Goal: Task Accomplishment & Management: Use online tool/utility

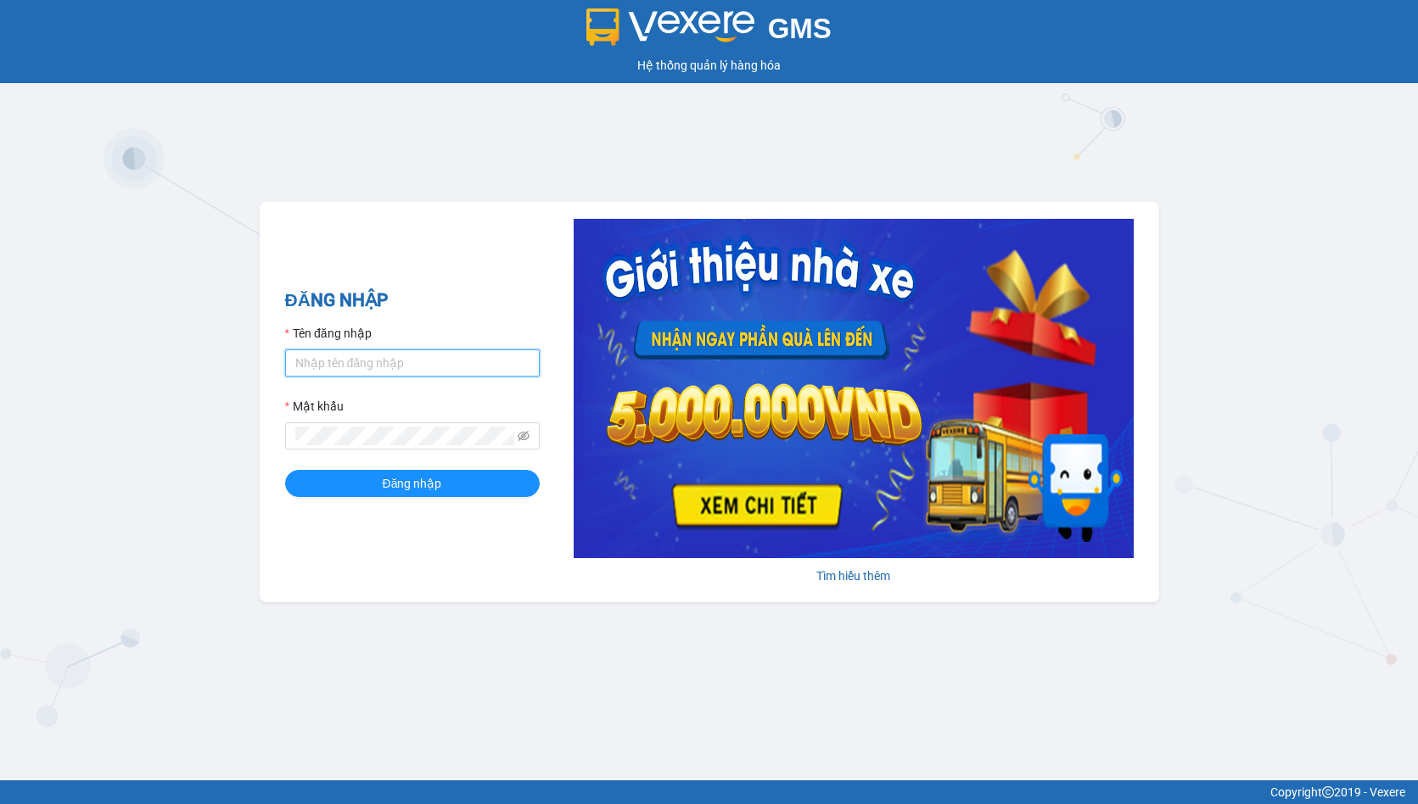
click at [364, 367] on input "Tên đăng nhập" at bounding box center [412, 363] width 255 height 27
type input "hien.phuchai"
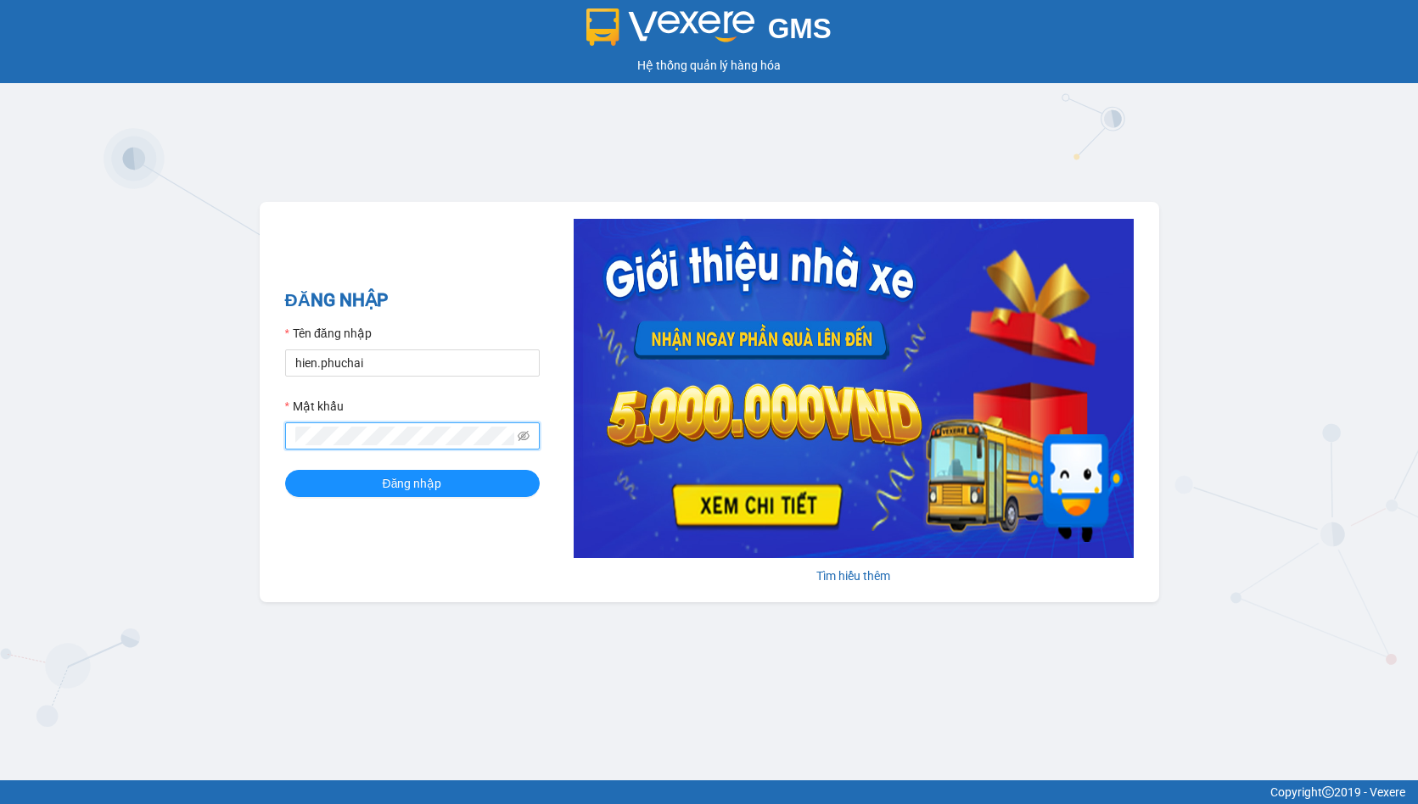
click at [285, 470] on button "Đăng nhập" at bounding box center [412, 483] width 255 height 27
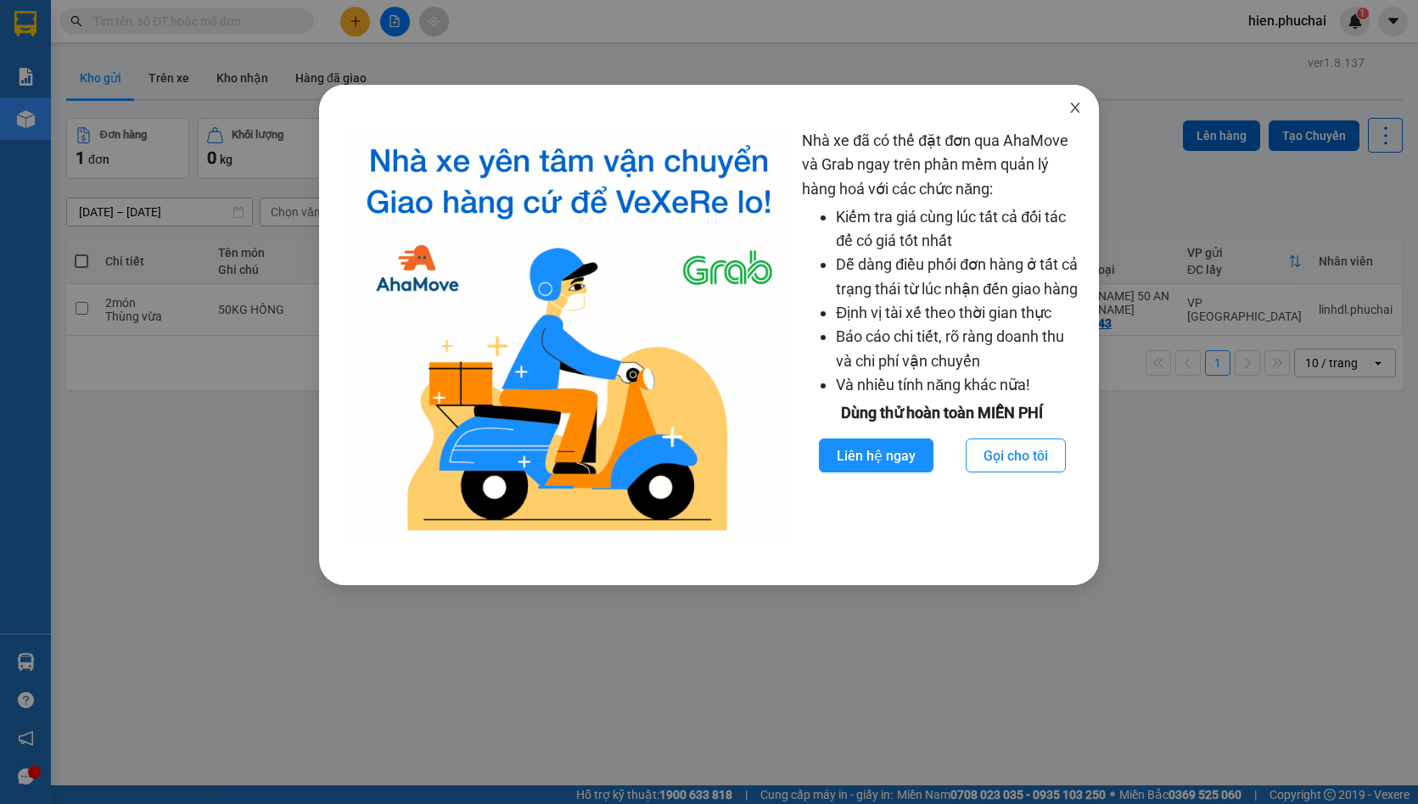
click at [1085, 99] on span "Close" at bounding box center [1075, 109] width 48 height 48
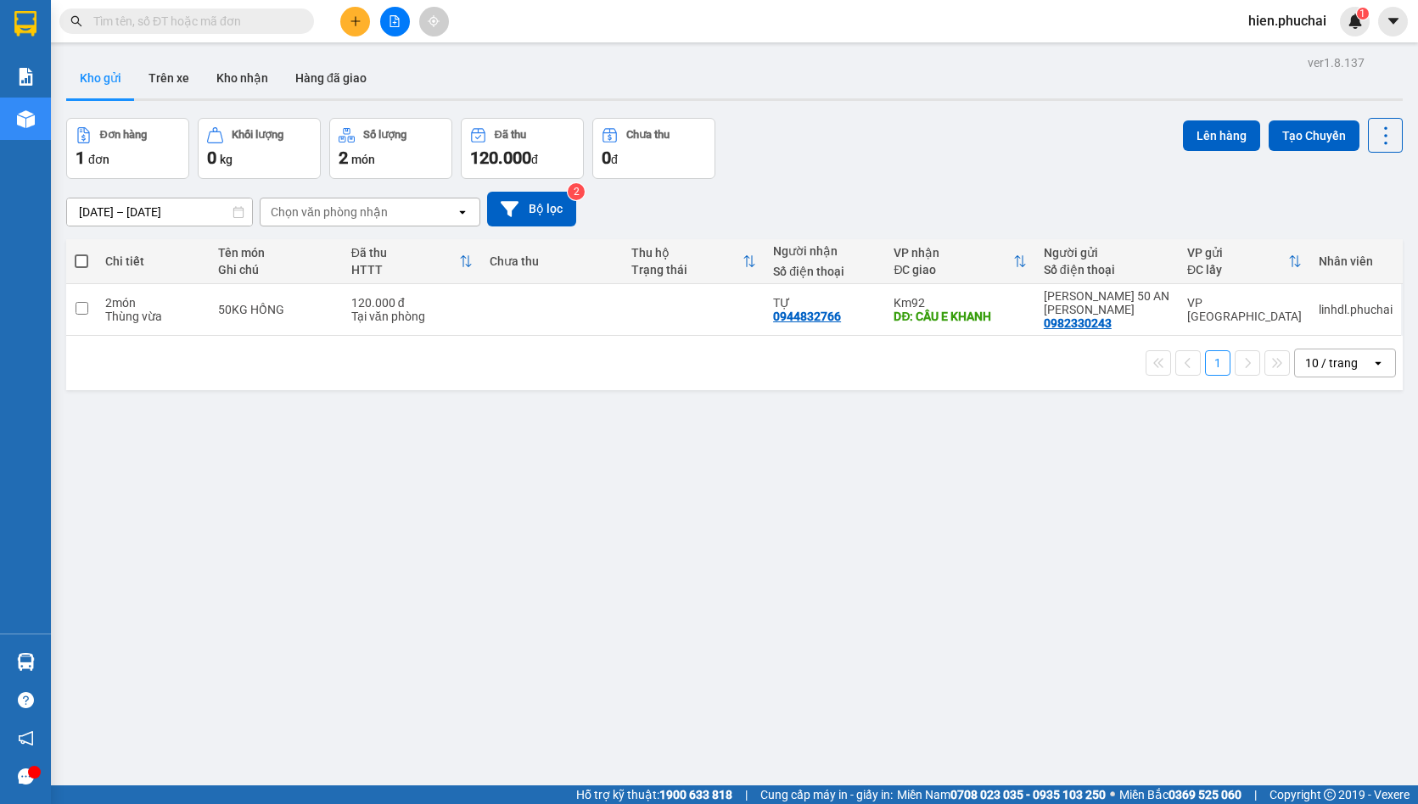
click at [964, 182] on div "13/09/2025 – 15/09/2025 Press the down arrow key to interact with the calendar …" at bounding box center [734, 209] width 1336 height 60
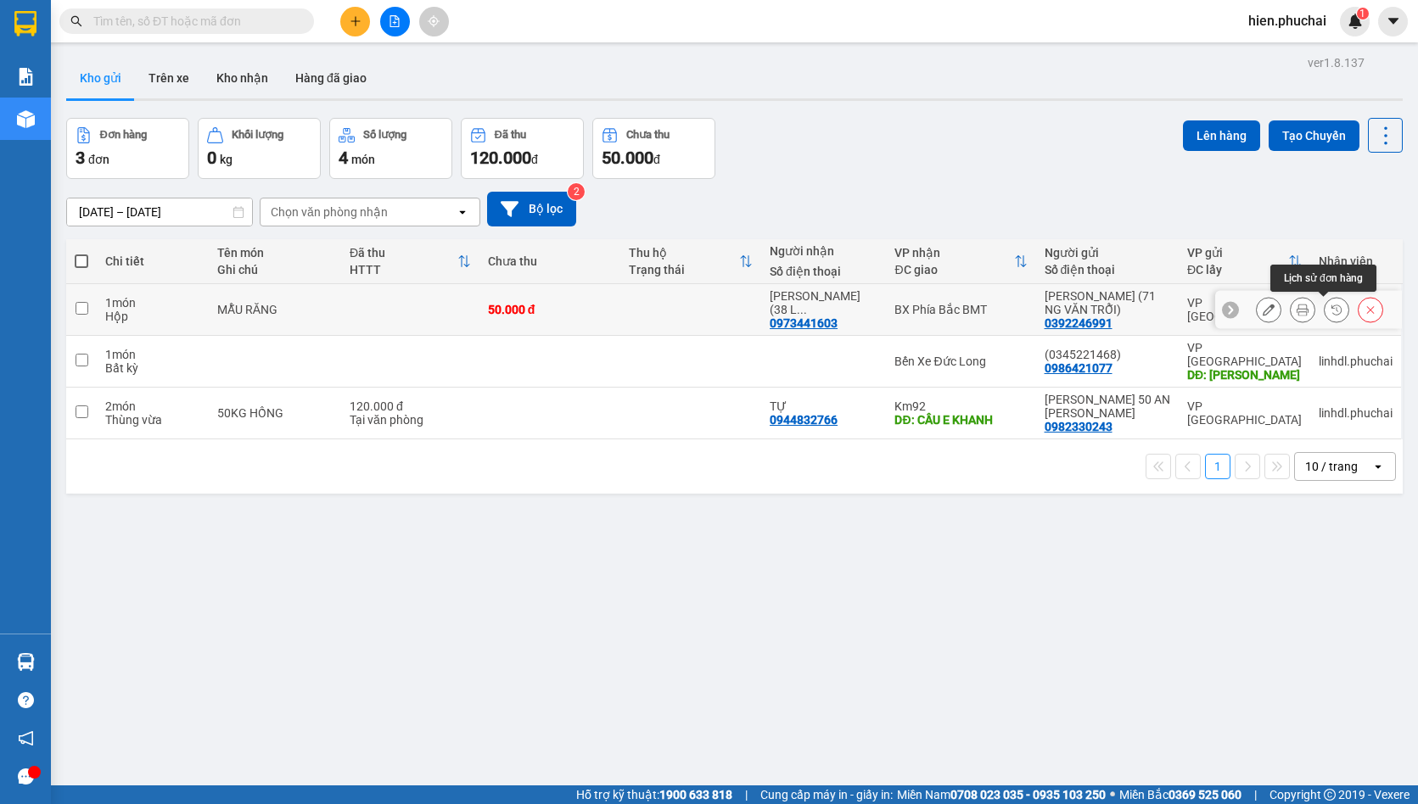
click at [1331, 307] on icon at bounding box center [1337, 310] width 12 height 12
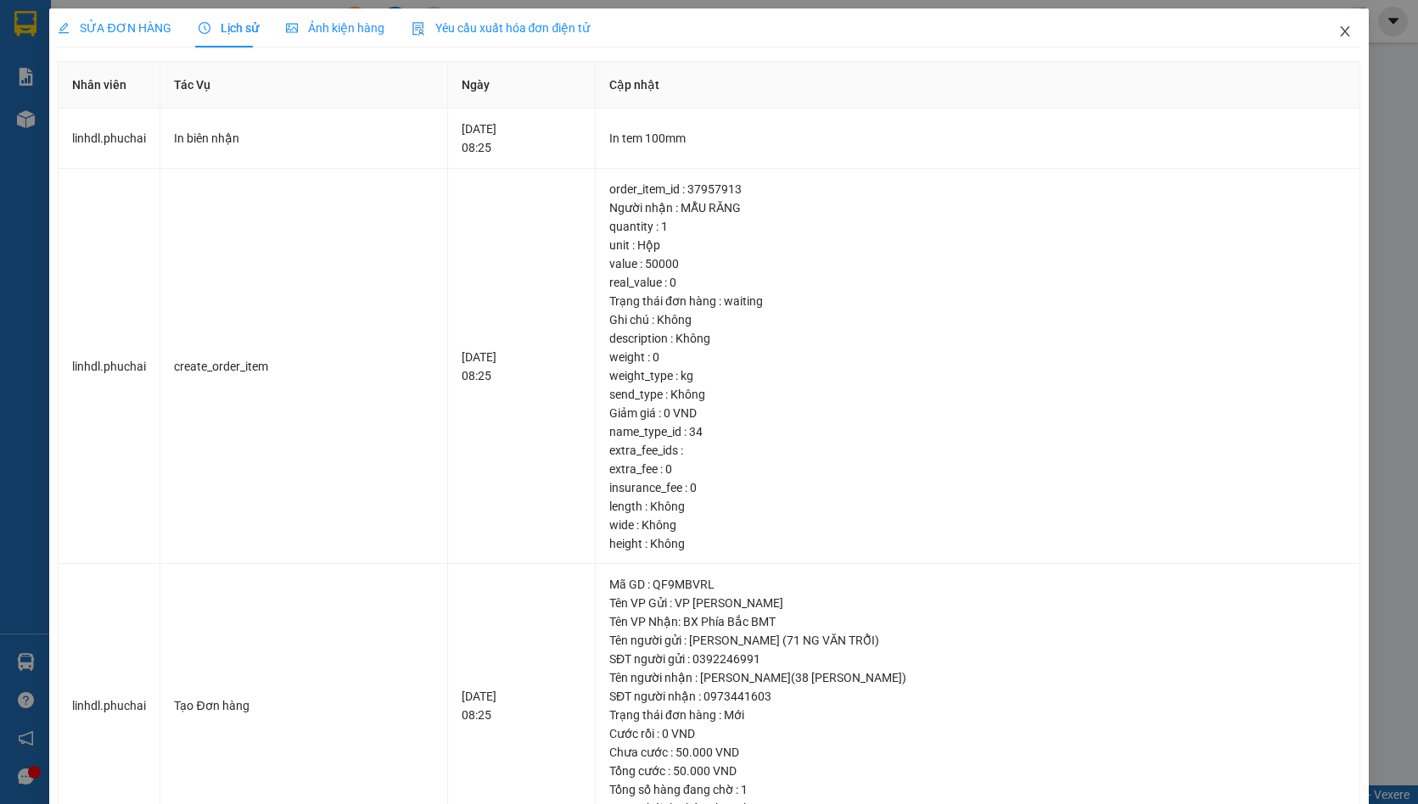
click at [1328, 39] on span "Close" at bounding box center [1345, 32] width 48 height 48
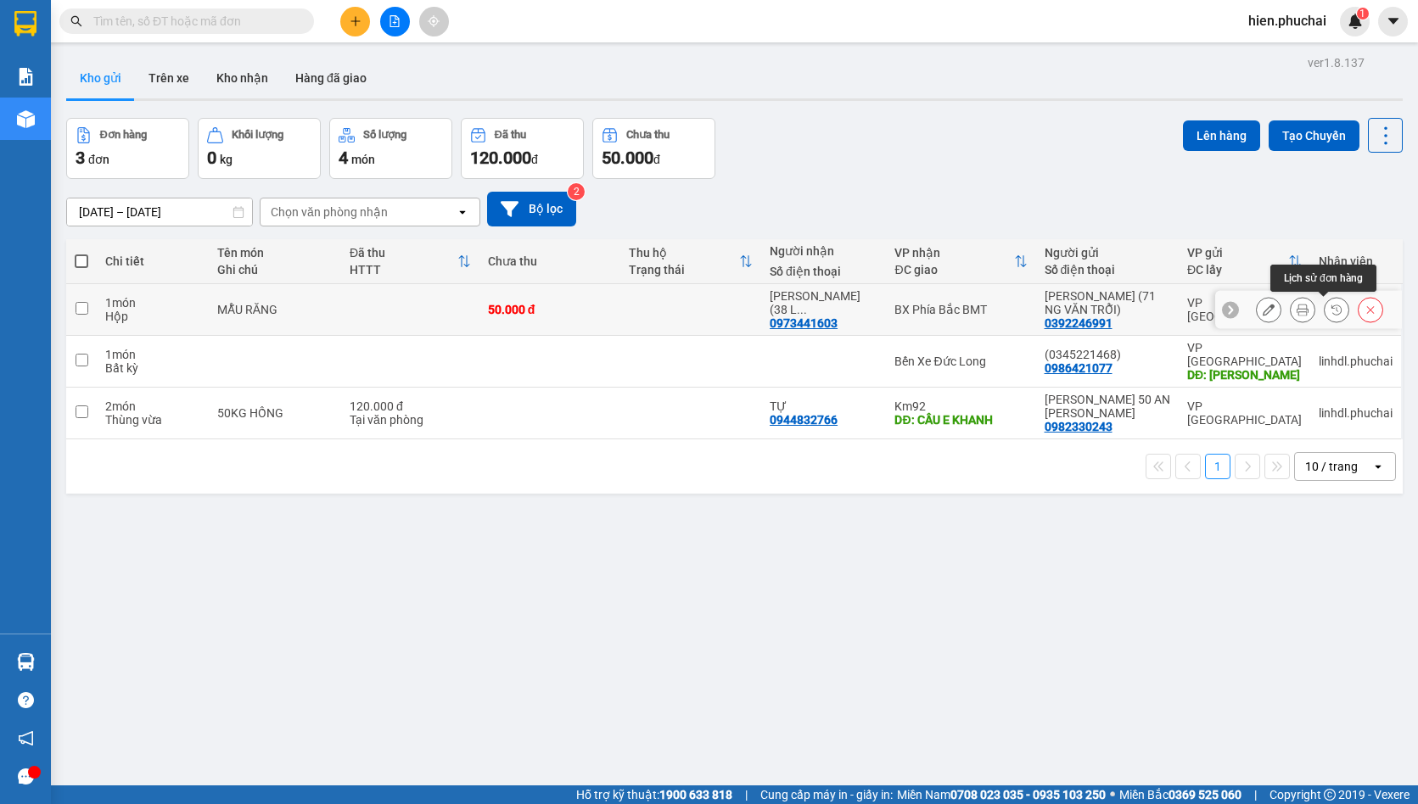
click at [1331, 312] on icon at bounding box center [1336, 310] width 10 height 10
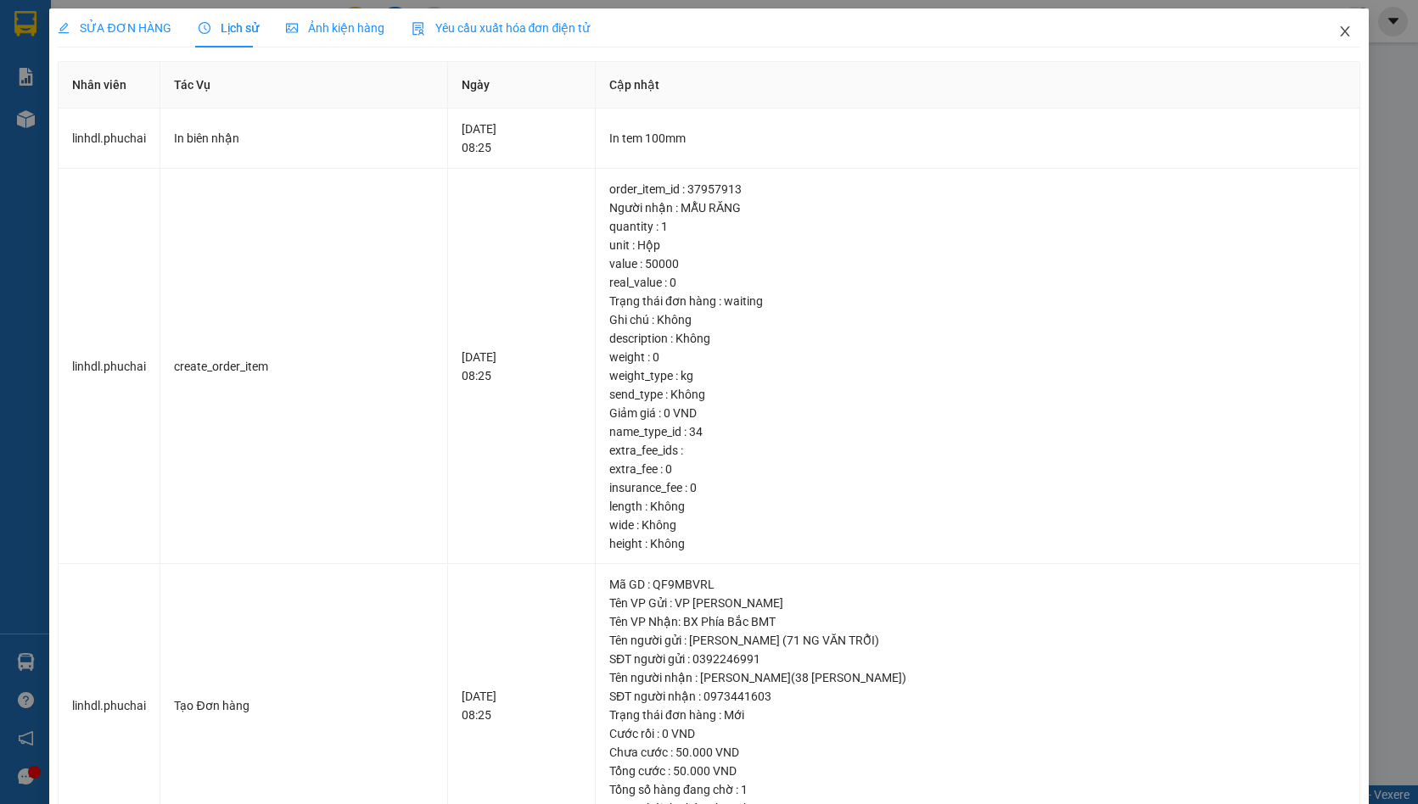
click at [1338, 25] on icon "close" at bounding box center [1345, 32] width 14 height 14
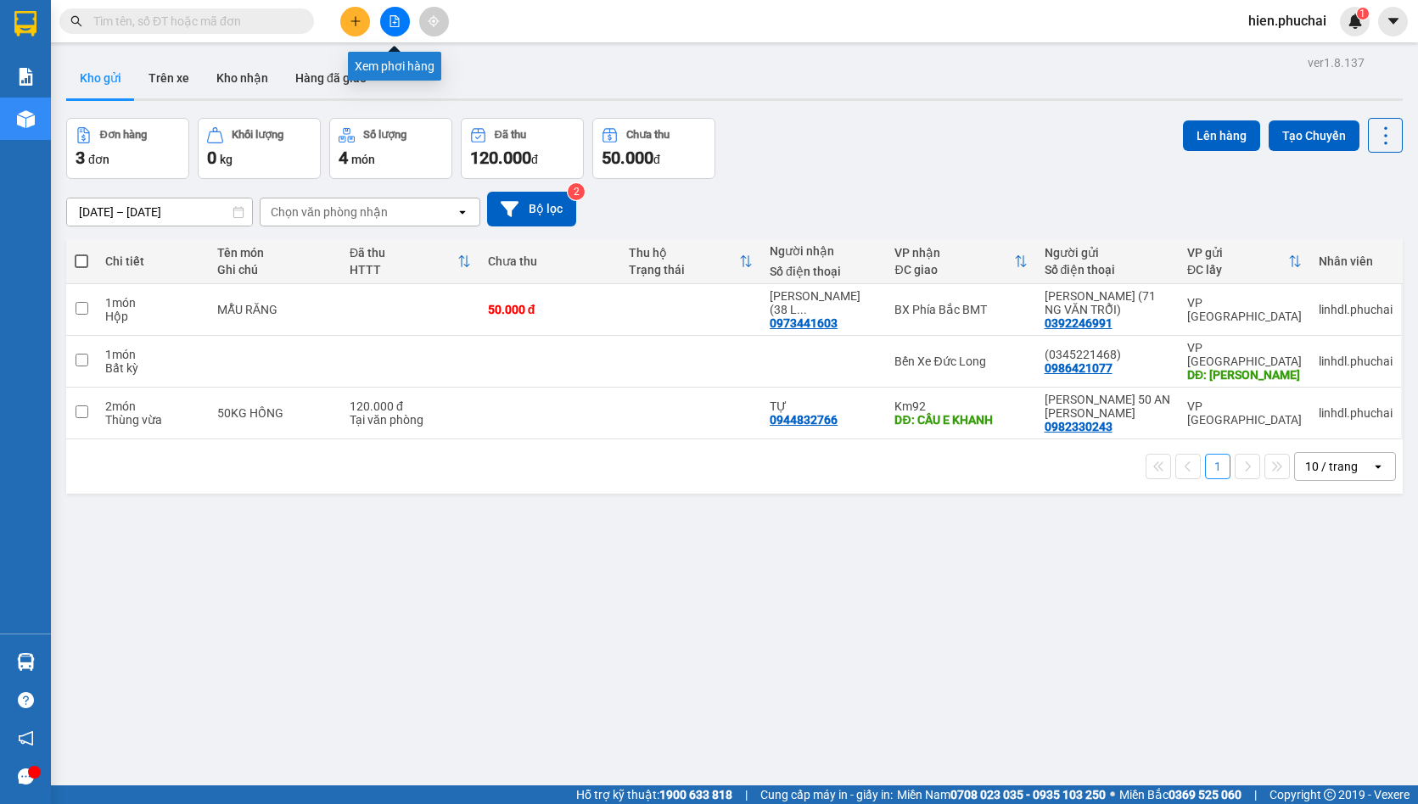
click at [388, 20] on button at bounding box center [395, 22] width 30 height 30
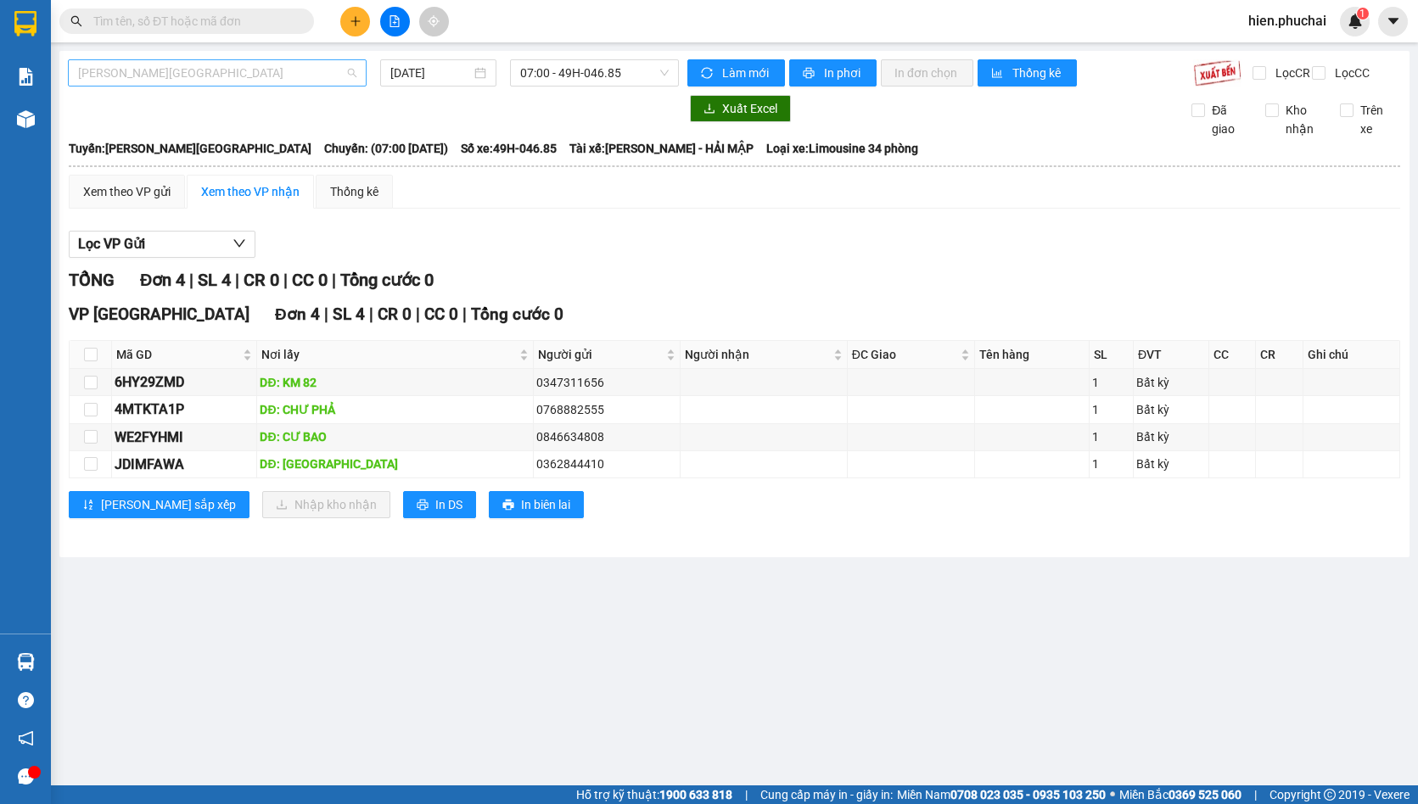
click at [261, 79] on span "Gia Lai - Đà Lạt" at bounding box center [217, 72] width 278 height 25
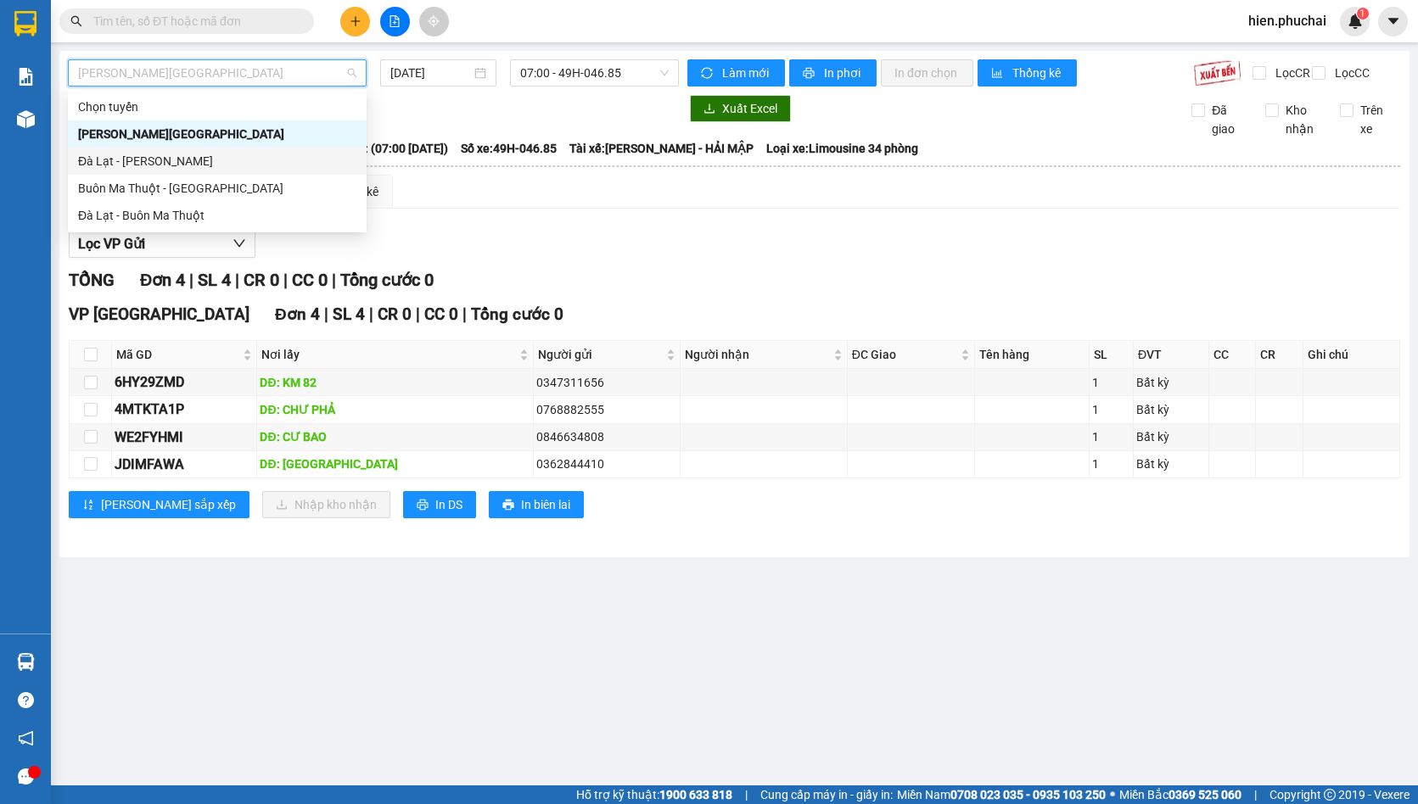
click at [201, 160] on div "Đà Lạt - Gia Lai" at bounding box center [217, 161] width 278 height 19
type input "15/09/2025"
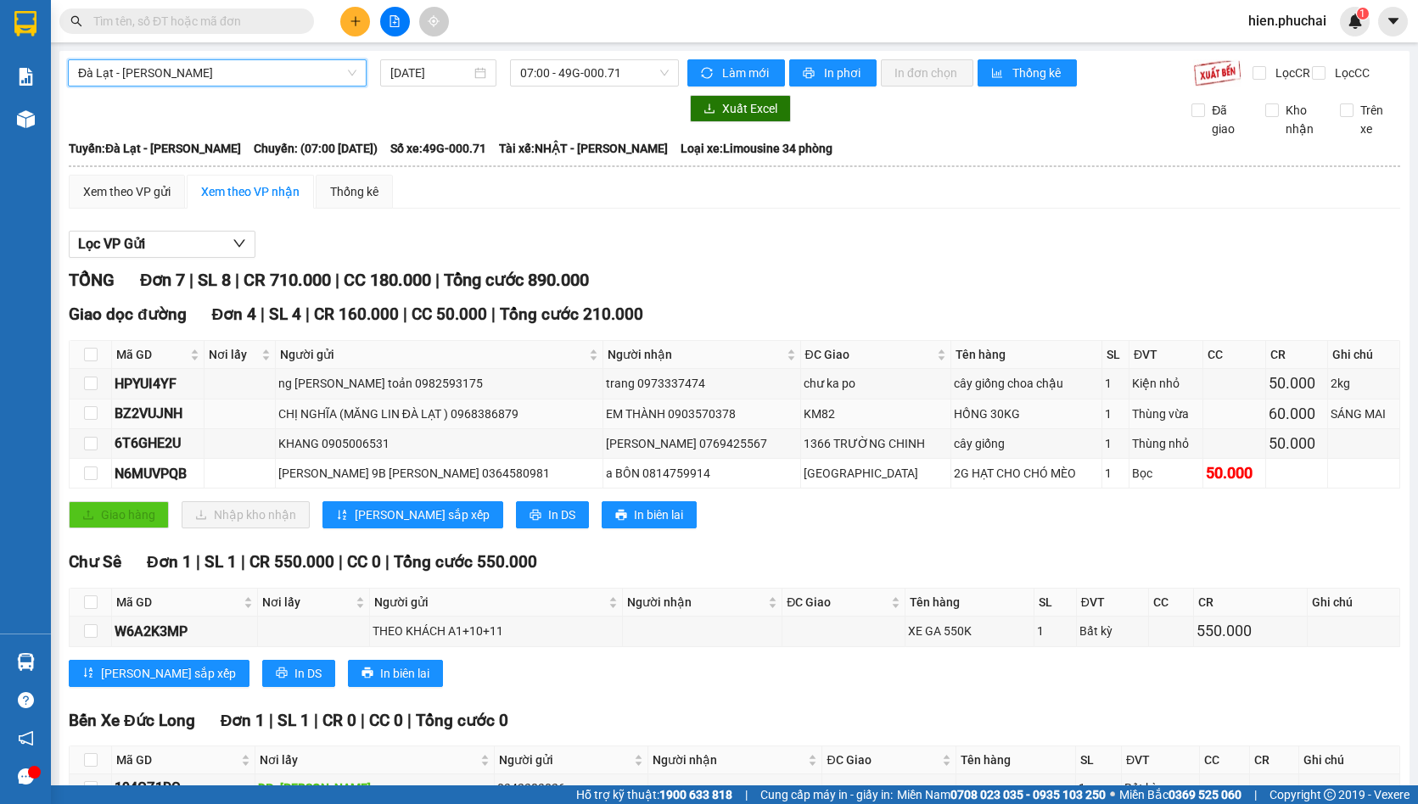
click at [371, 423] on div "CHỊ NGHĨA (MĂNG LIN ĐÀ LẠT ) 0968386879" at bounding box center [439, 414] width 322 height 19
click at [445, 459] on td "KHANG 0905006531" at bounding box center [440, 444] width 328 height 30
click at [838, 453] on div "1366 TRƯỜNG CHINH" at bounding box center [876, 443] width 144 height 19
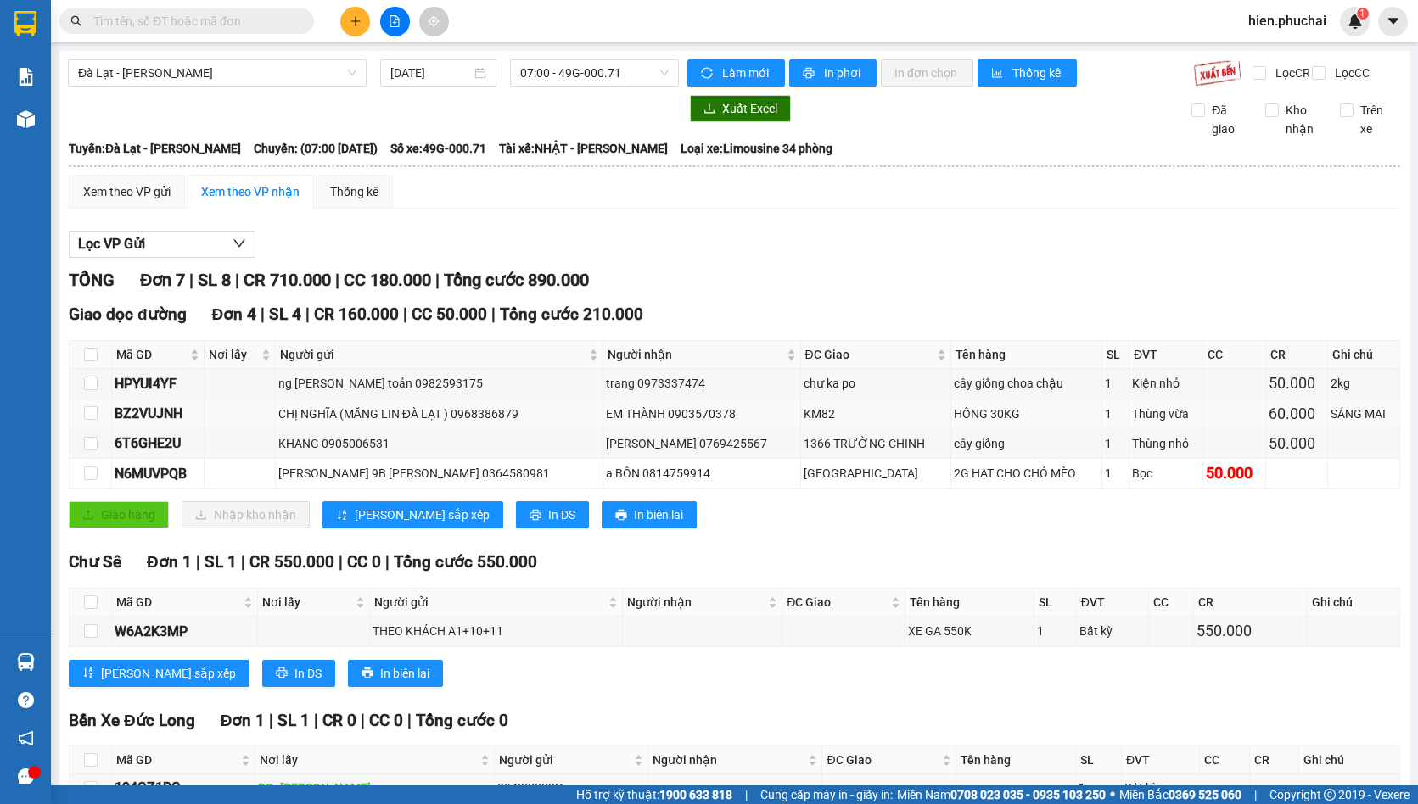
click at [827, 423] on div "KM82" at bounding box center [876, 414] width 144 height 19
click at [826, 422] on div "KM82" at bounding box center [876, 414] width 144 height 19
click at [831, 393] on div "chư ka po" at bounding box center [876, 383] width 144 height 19
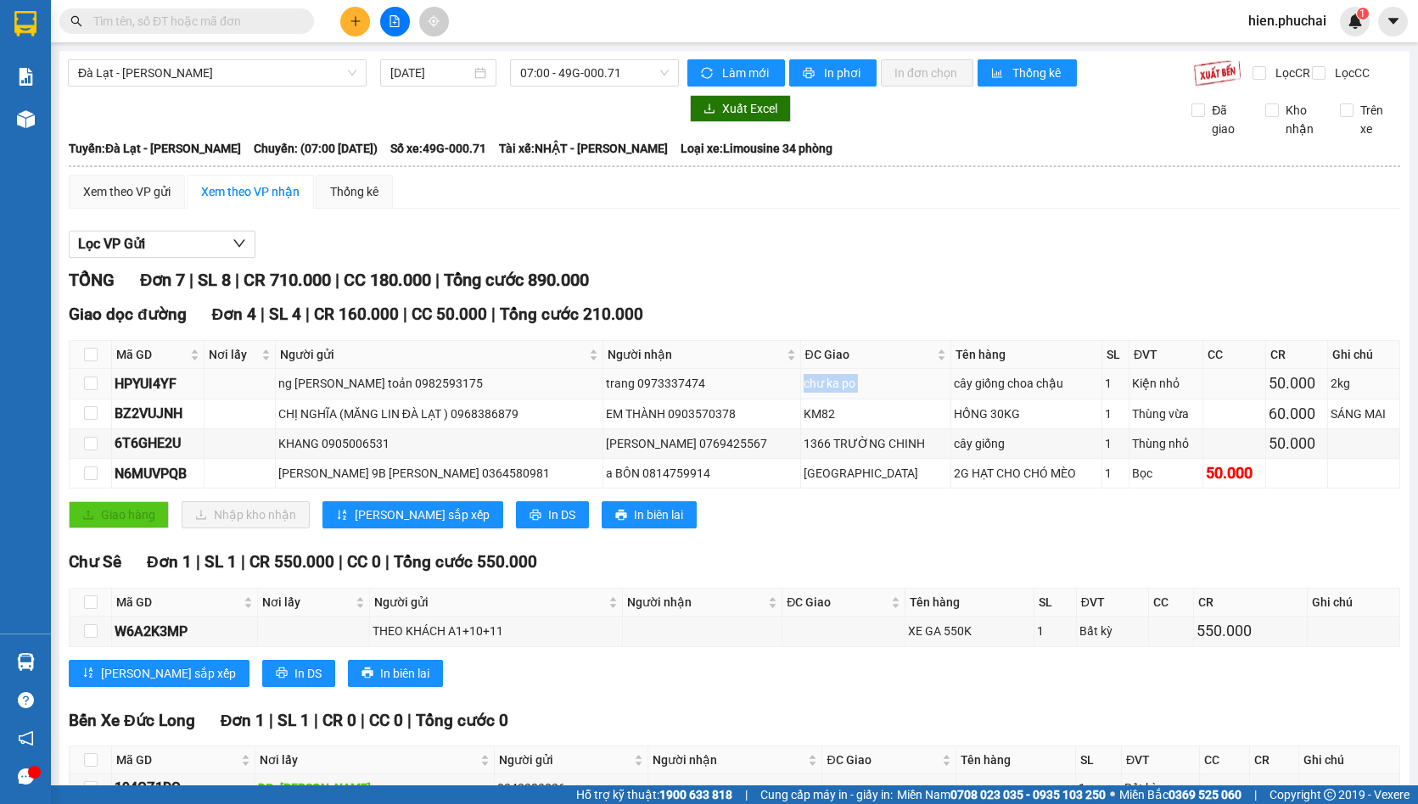
click at [831, 393] on div "chư ka po" at bounding box center [876, 383] width 144 height 19
click at [819, 423] on div "KM82" at bounding box center [876, 414] width 144 height 19
click at [826, 453] on div "1366 TRƯỜNG CHINH" at bounding box center [876, 443] width 144 height 19
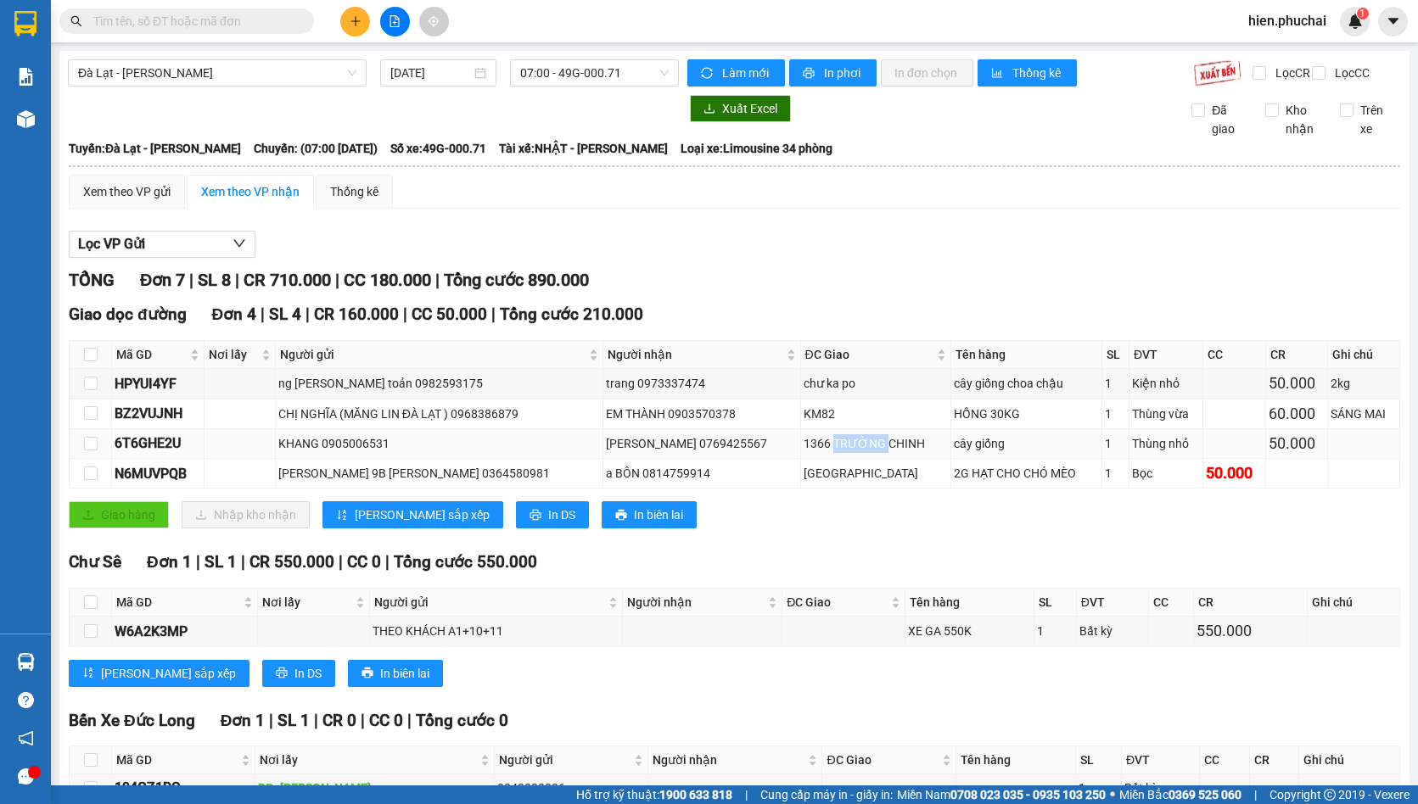
click at [826, 453] on div "1366 TRƯỜNG CHINH" at bounding box center [876, 443] width 144 height 19
click at [834, 483] on div "[GEOGRAPHIC_DATA]" at bounding box center [876, 473] width 144 height 19
click at [942, 641] on div "XE GA 550K" at bounding box center [969, 631] width 123 height 19
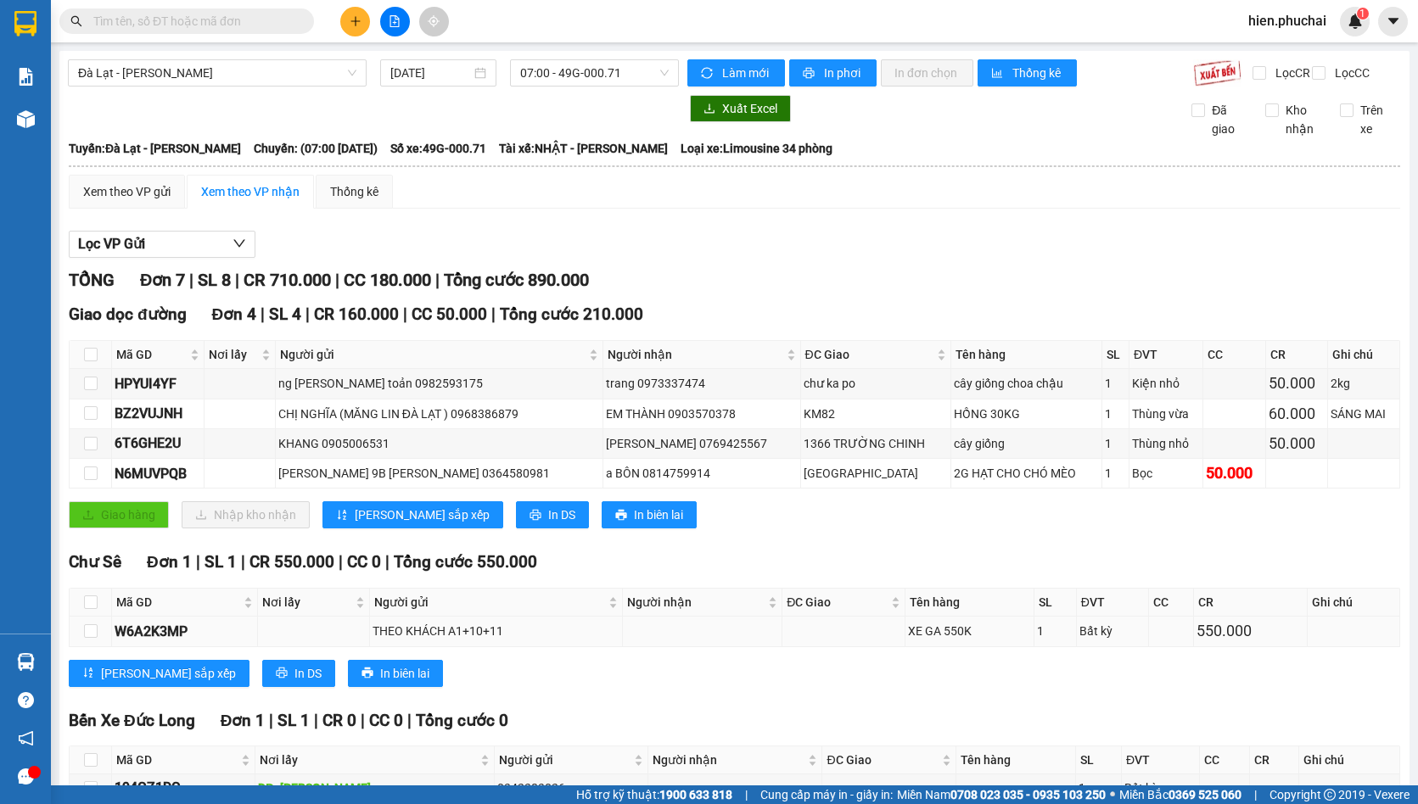
click at [942, 640] on div "XE GA 550K" at bounding box center [969, 631] width 123 height 19
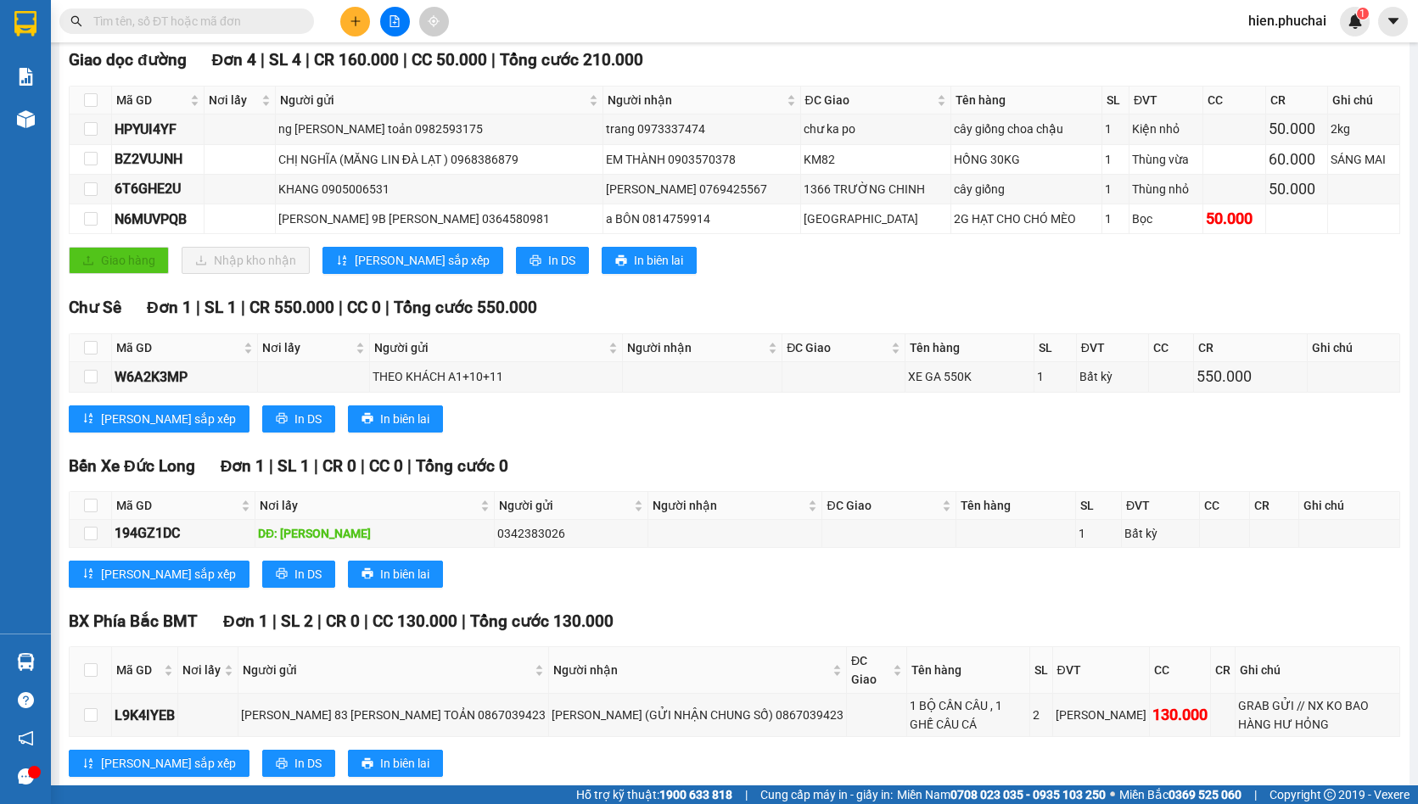
drag, startPoint x: 1229, startPoint y: 411, endPoint x: 1240, endPoint y: 294, distance: 117.6
click at [1229, 393] on div "Chư Sê Đơn 1 | SL 1 | CR 550.000 | CC 0 | Tổng cước 550.000 Mã GD Nơi lấy Người…" at bounding box center [734, 369] width 1331 height 149
click at [1252, 264] on div "Giao hàng Nhập kho nhận Lưu sắp xếp In DS In biên lai" at bounding box center [734, 260] width 1331 height 27
click at [1266, 175] on td "60.000" at bounding box center [1297, 160] width 62 height 30
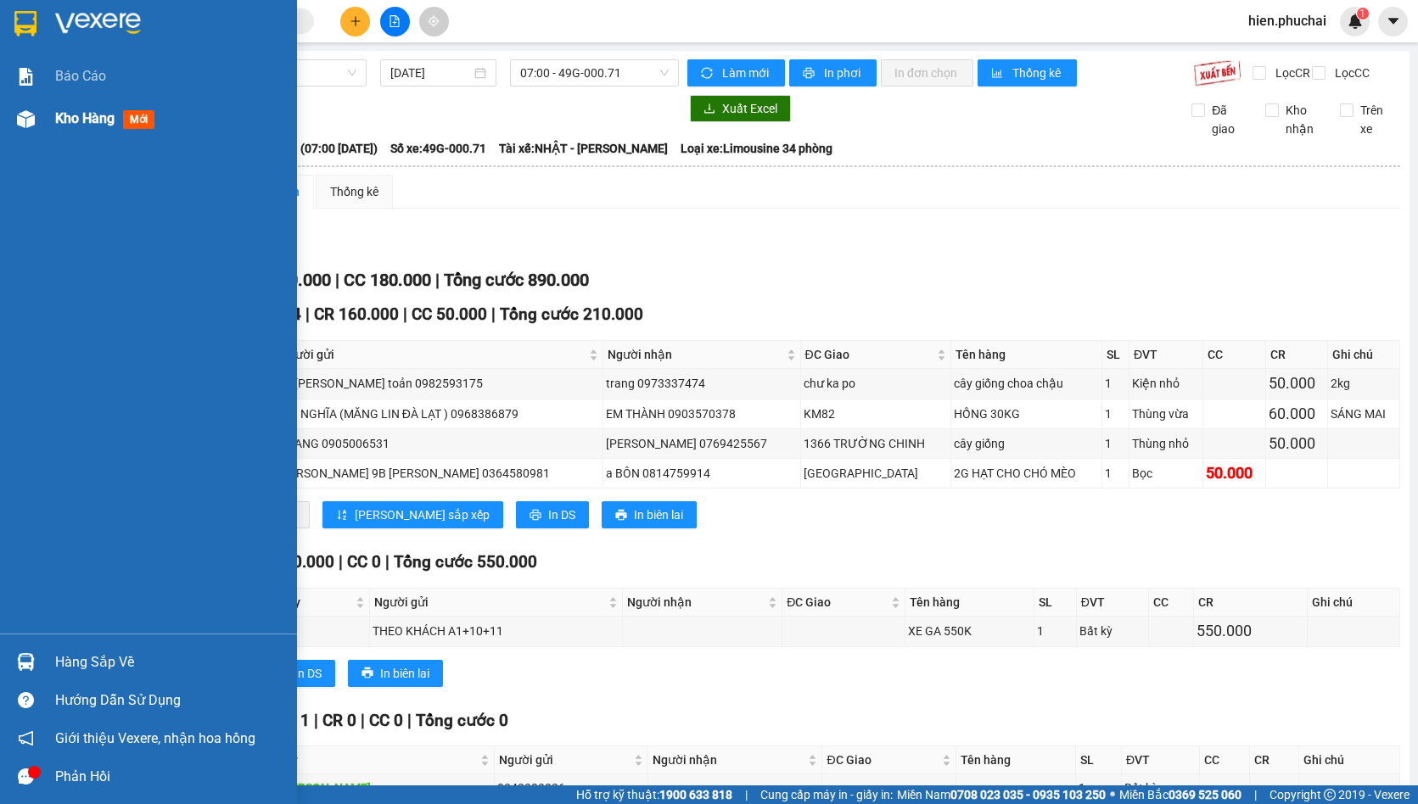
click at [48, 125] on div "Kho hàng mới" at bounding box center [148, 119] width 297 height 42
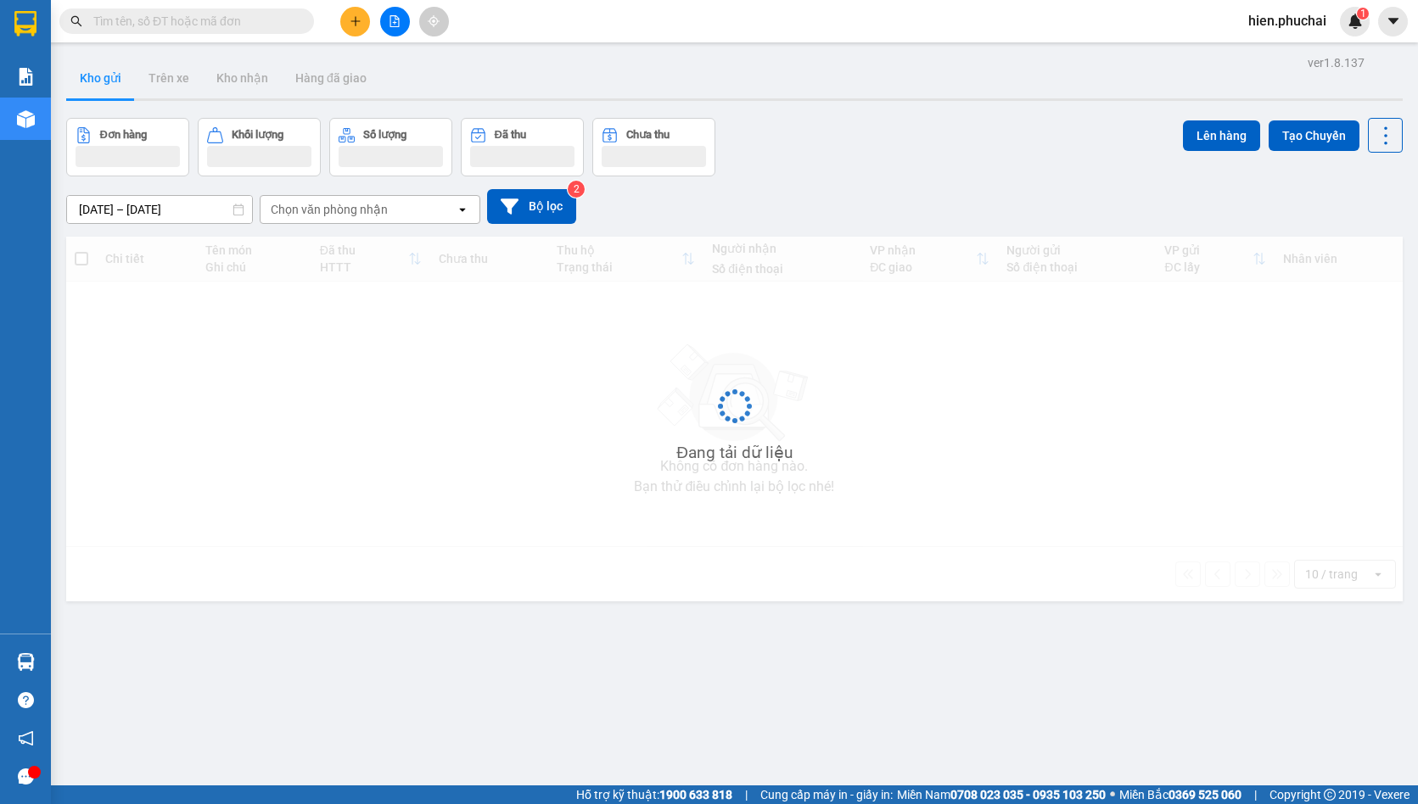
scroll to position [78, 0]
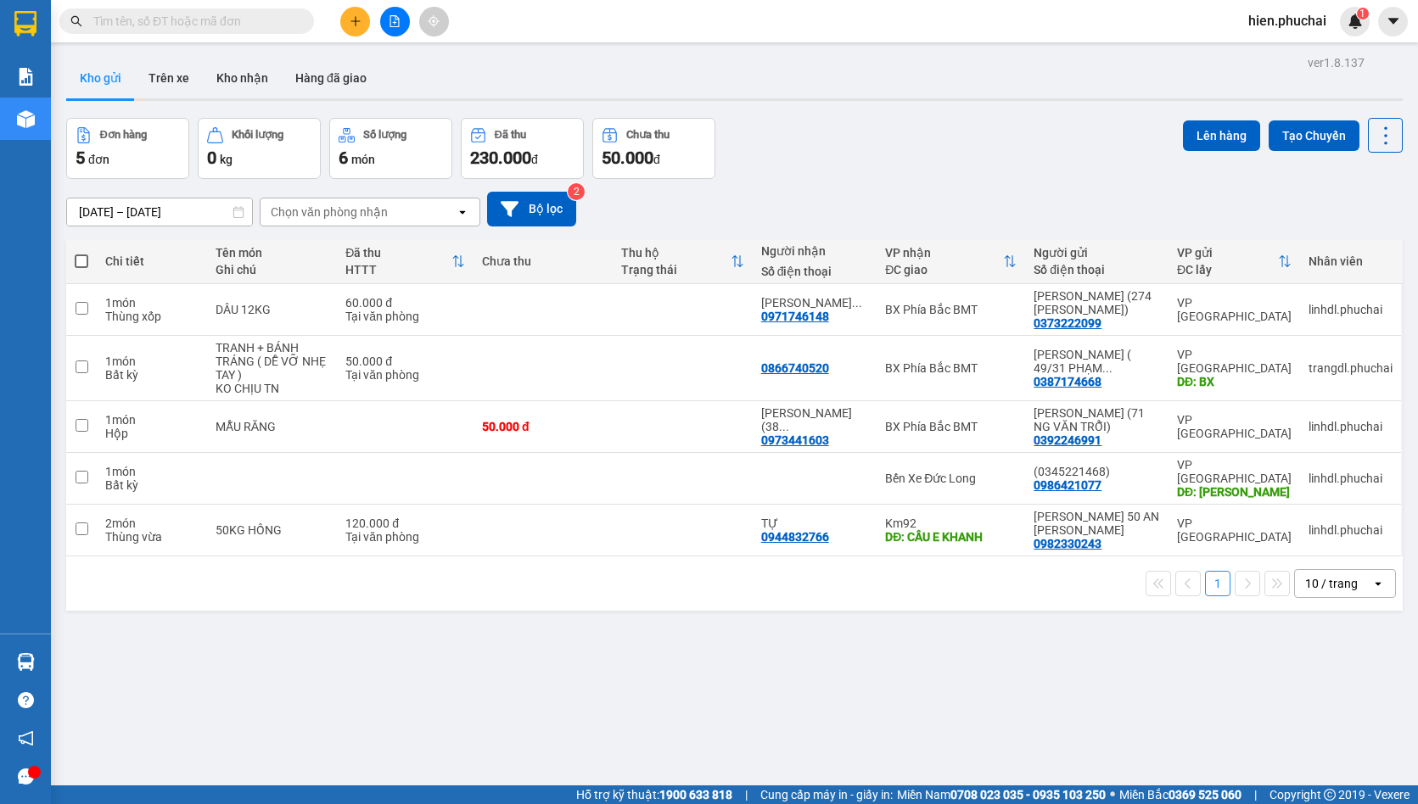
click at [388, 20] on button at bounding box center [395, 22] width 30 height 30
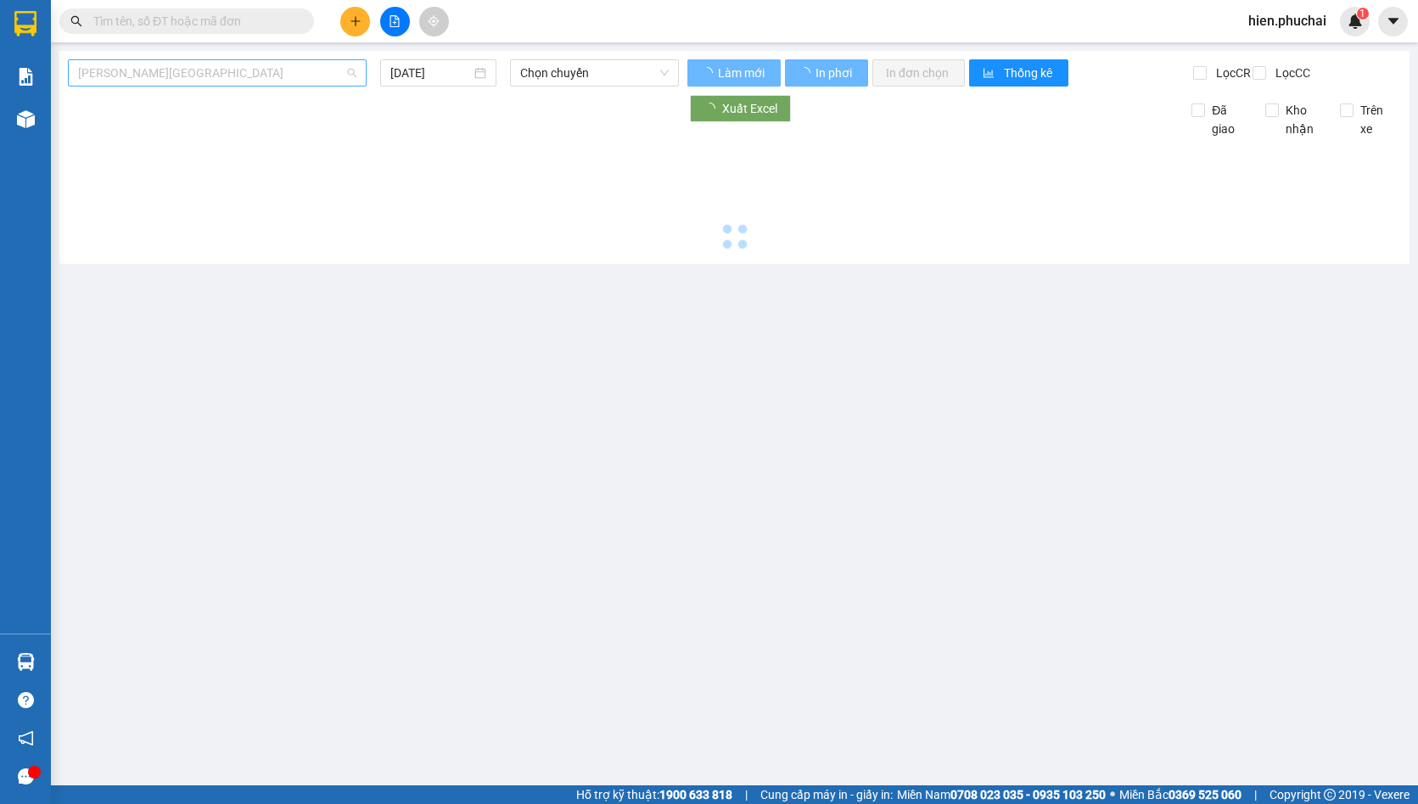
click at [244, 80] on span "[PERSON_NAME][GEOGRAPHIC_DATA]" at bounding box center [217, 72] width 278 height 25
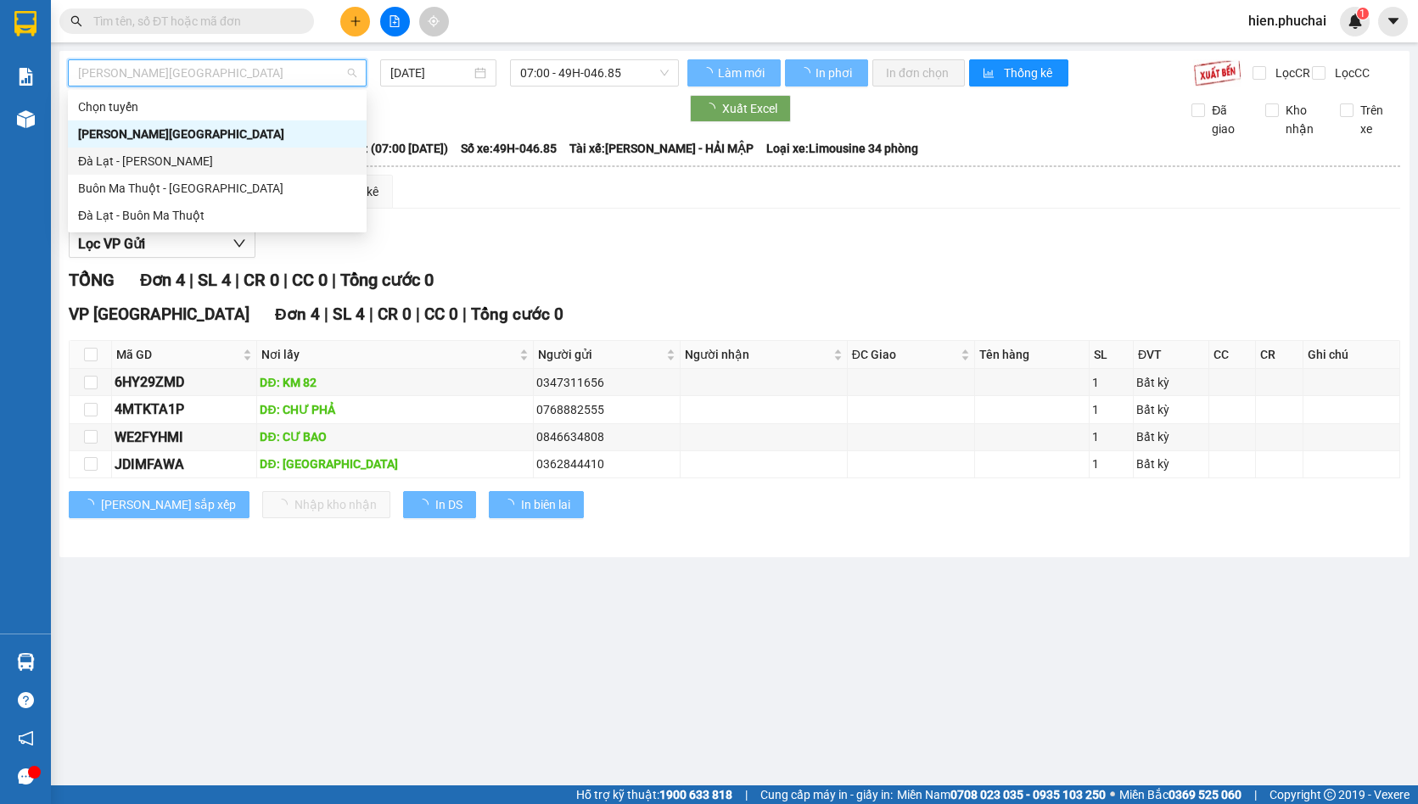
click at [227, 165] on div "Đà Lạt - Gia Lai" at bounding box center [217, 161] width 278 height 19
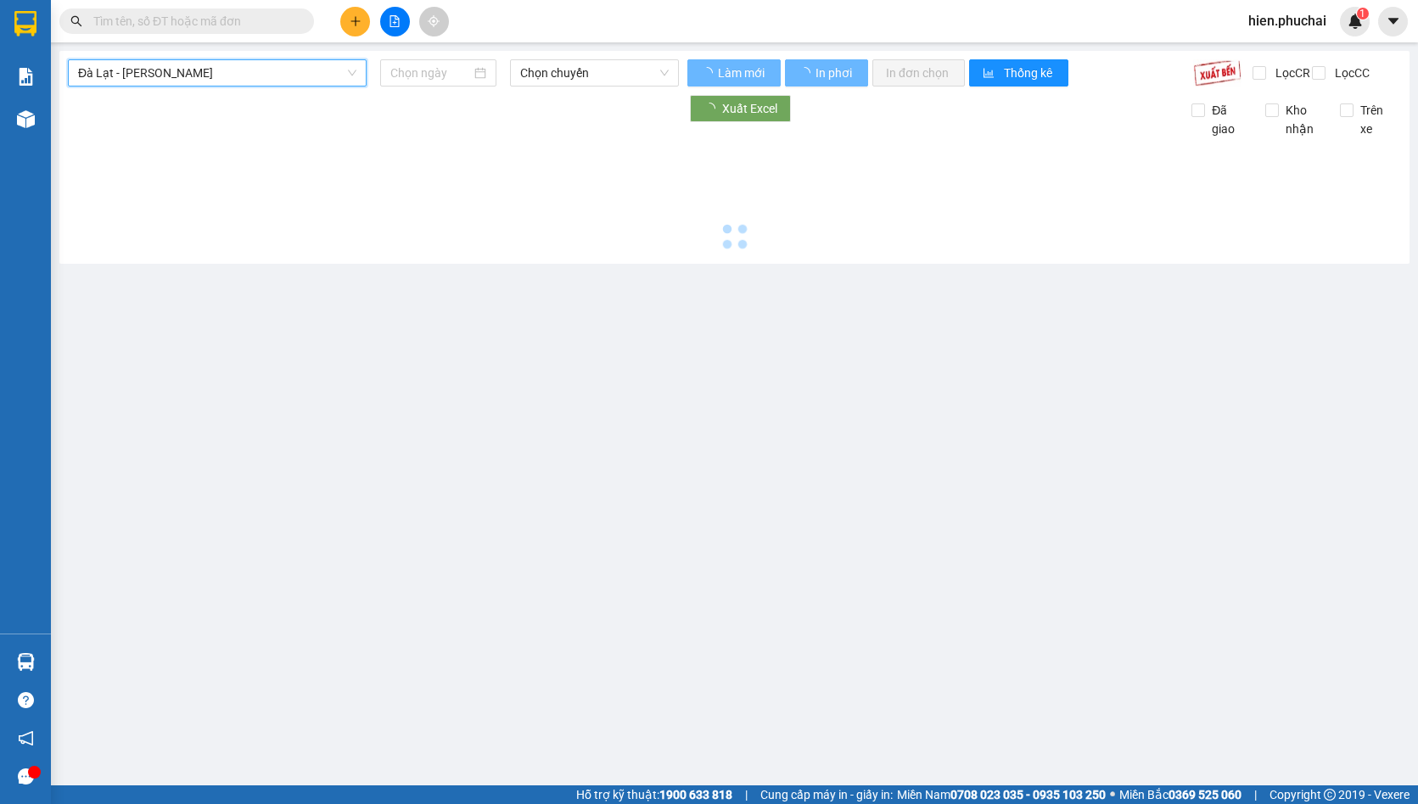
type input "15/09/2025"
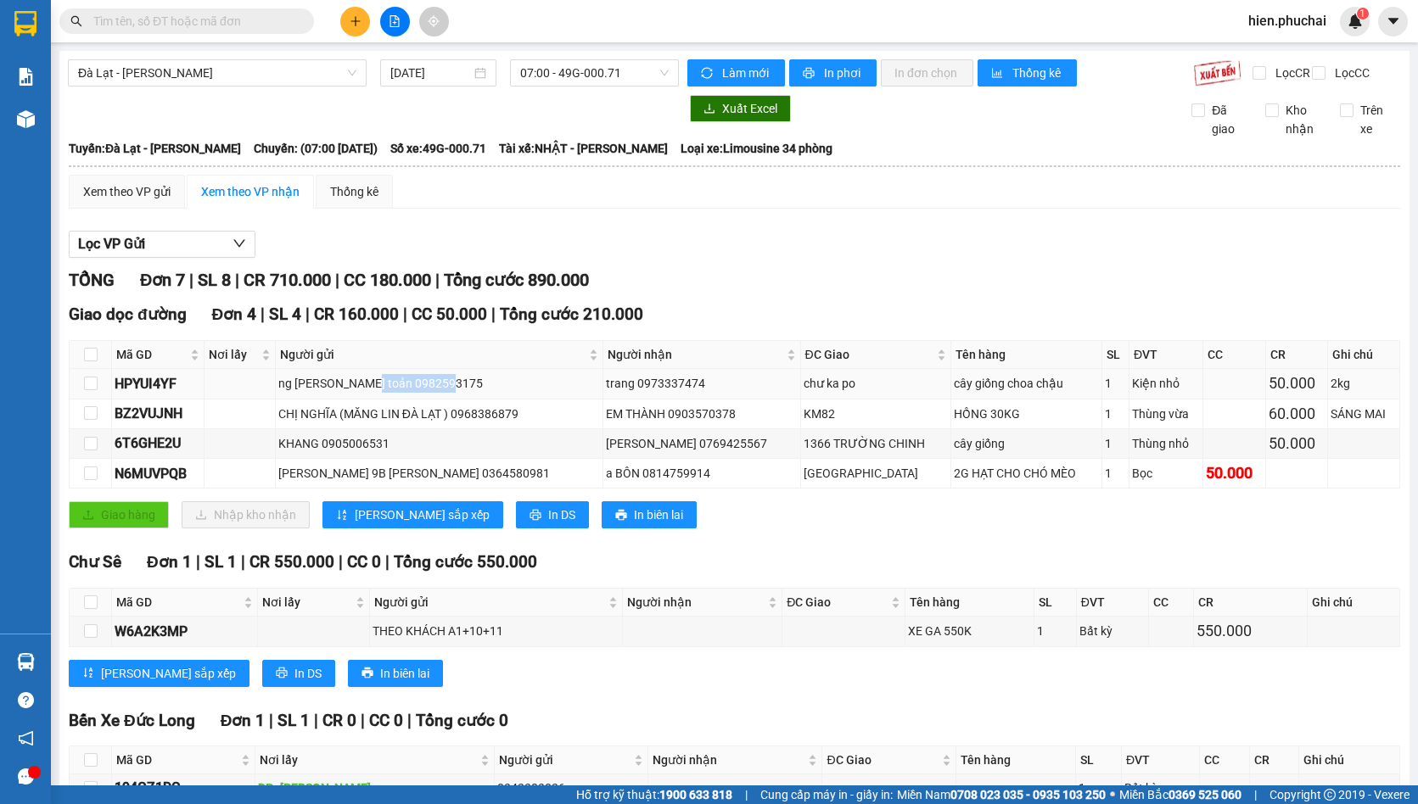
drag, startPoint x: 367, startPoint y: 399, endPoint x: 442, endPoint y: 393, distance: 74.9
click at [442, 393] on div "ng lê đình nam võ trường toản 0982593175" at bounding box center [439, 383] width 322 height 19
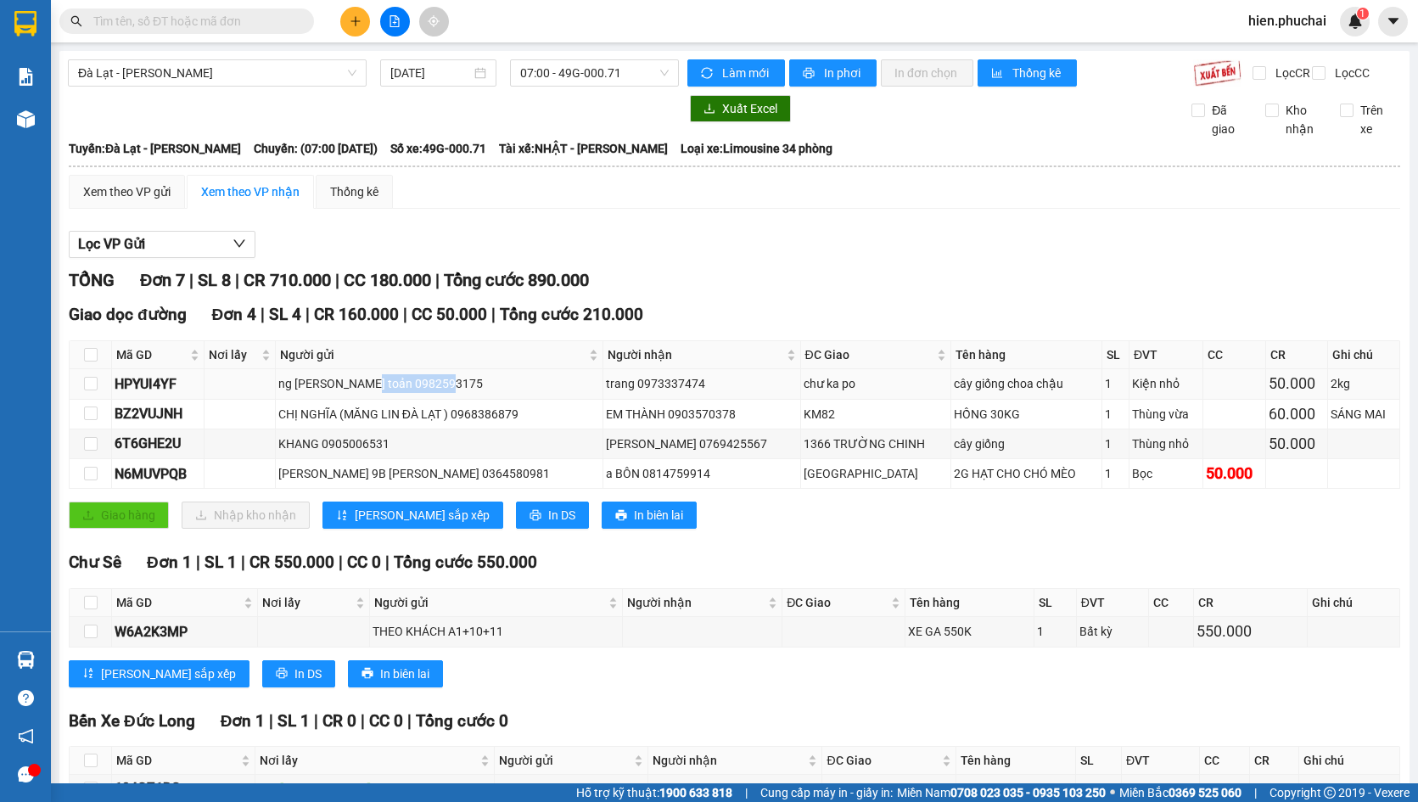
click at [431, 393] on div "ng [PERSON_NAME] toản 0982593175" at bounding box center [439, 383] width 322 height 19
drag, startPoint x: 383, startPoint y: 488, endPoint x: 493, endPoint y: 489, distance: 110.3
click at [493, 483] on div "[PERSON_NAME] 9B [PERSON_NAME] 0364580981" at bounding box center [439, 473] width 322 height 19
drag, startPoint x: 350, startPoint y: 429, endPoint x: 443, endPoint y: 426, distance: 92.5
click at [446, 423] on div "CHỊ NGHĨA (MĂNG LIN ĐÀ LẠT ) 0968386879" at bounding box center [439, 414] width 322 height 19
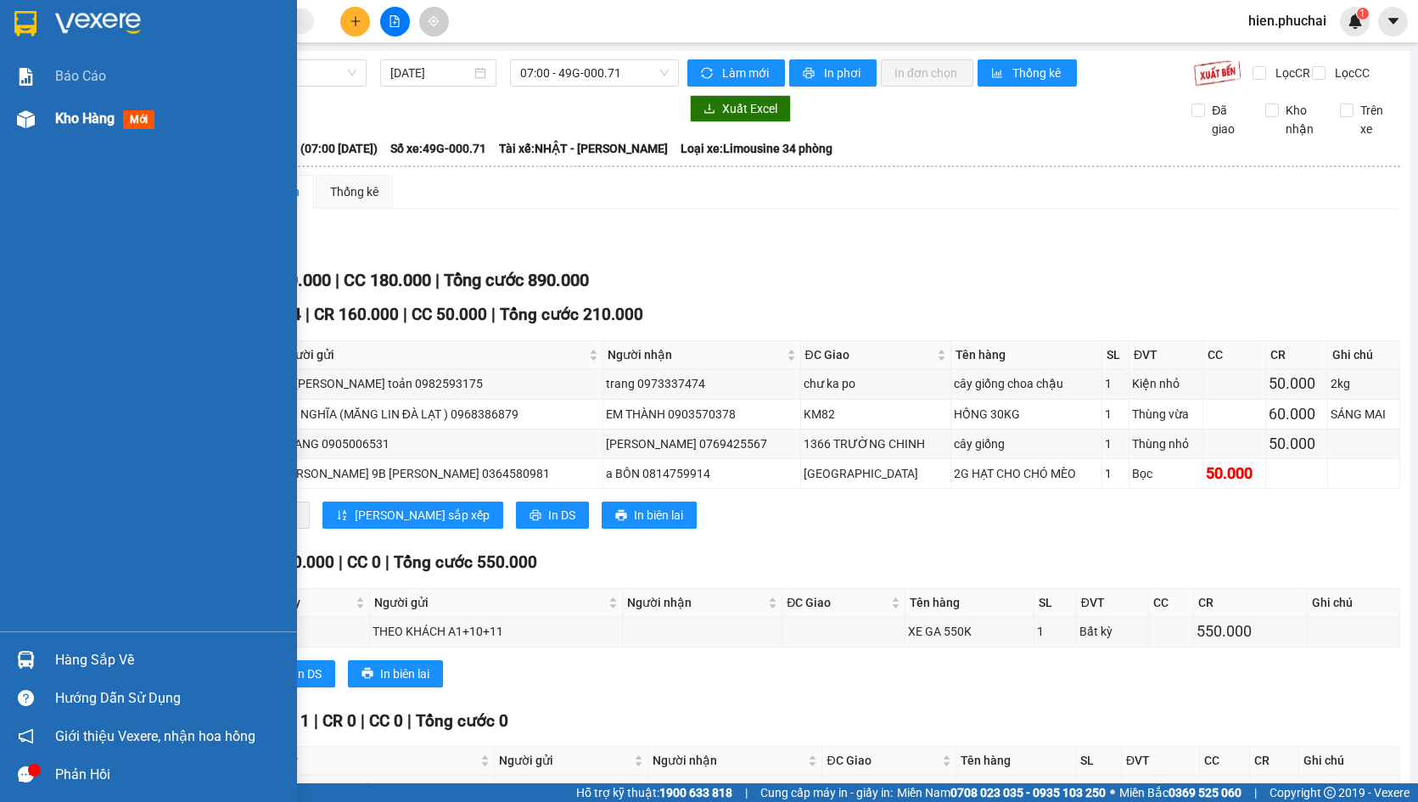
click at [53, 132] on div "Kho hàng mới" at bounding box center [148, 119] width 297 height 42
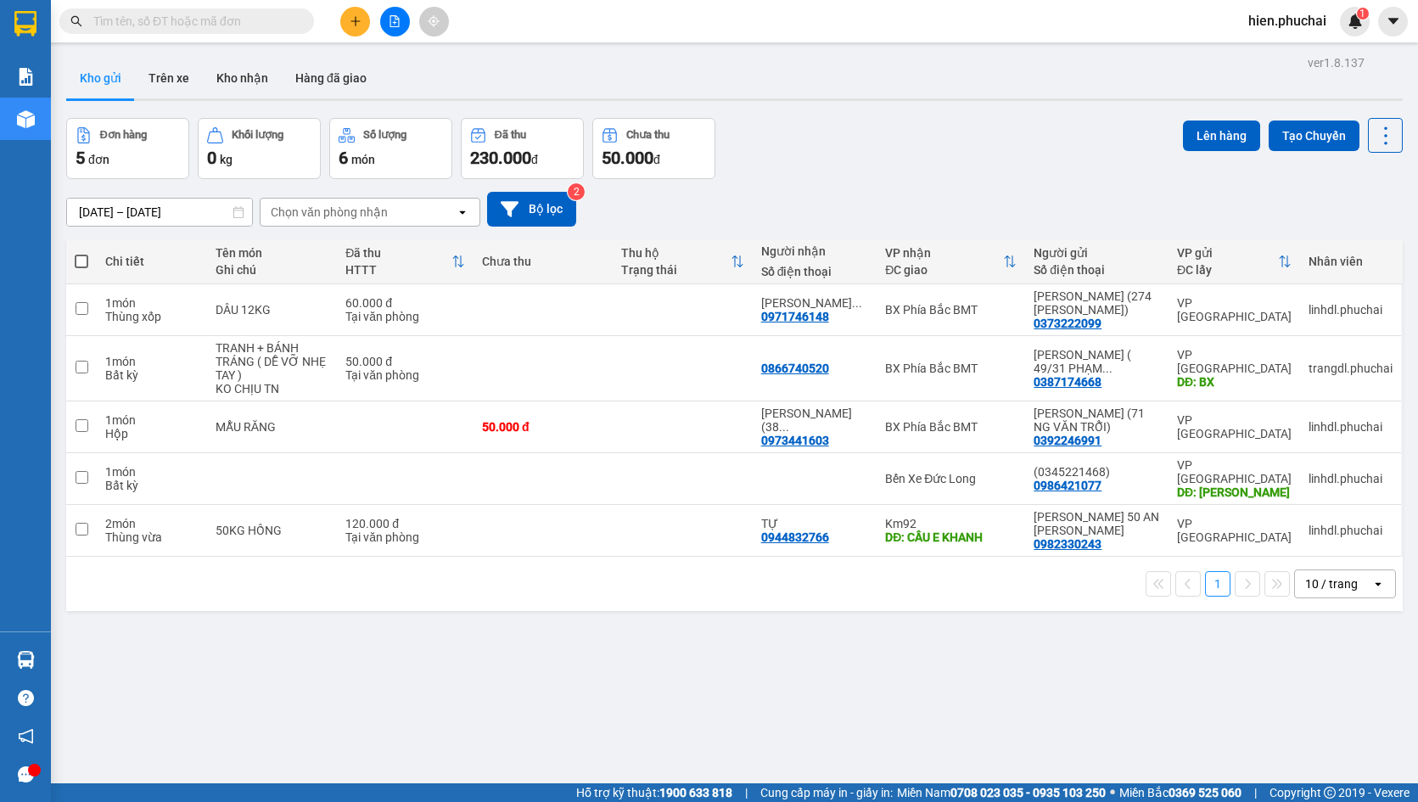
click at [82, 258] on span at bounding box center [82, 262] width 14 height 14
click at [81, 253] on input "checkbox" at bounding box center [81, 253] width 0 height 0
checkbox input "true"
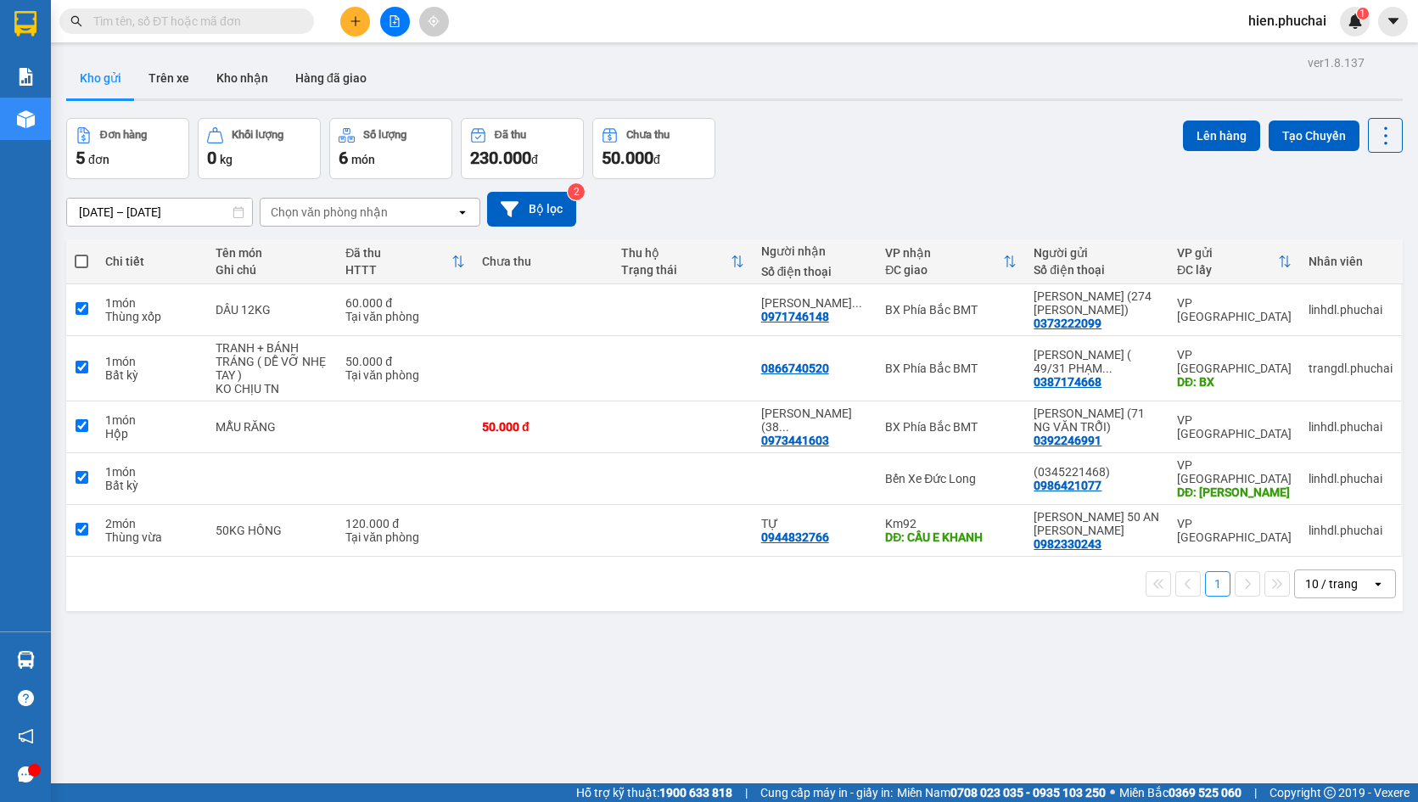
checkbox input "true"
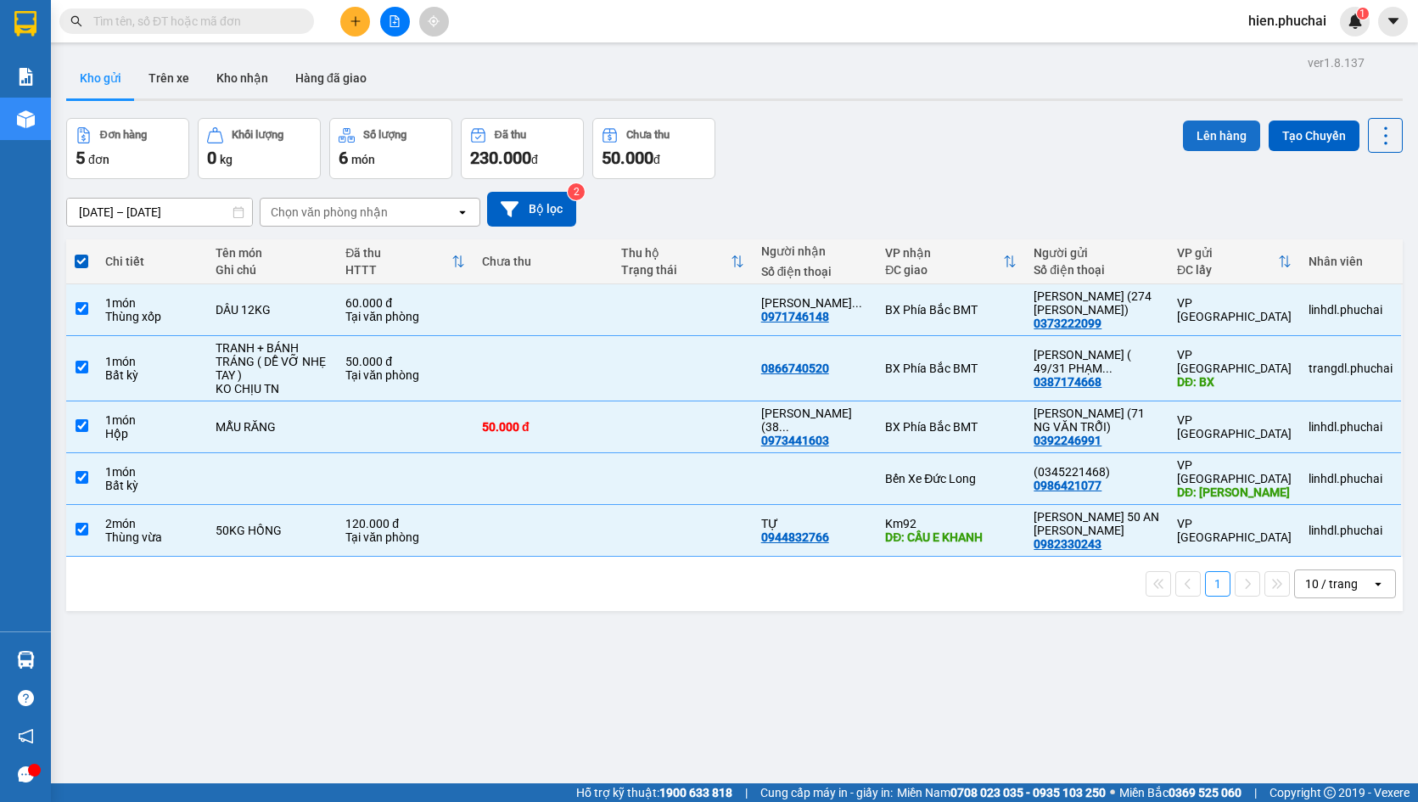
click at [1204, 132] on button "Lên hàng" at bounding box center [1221, 135] width 77 height 31
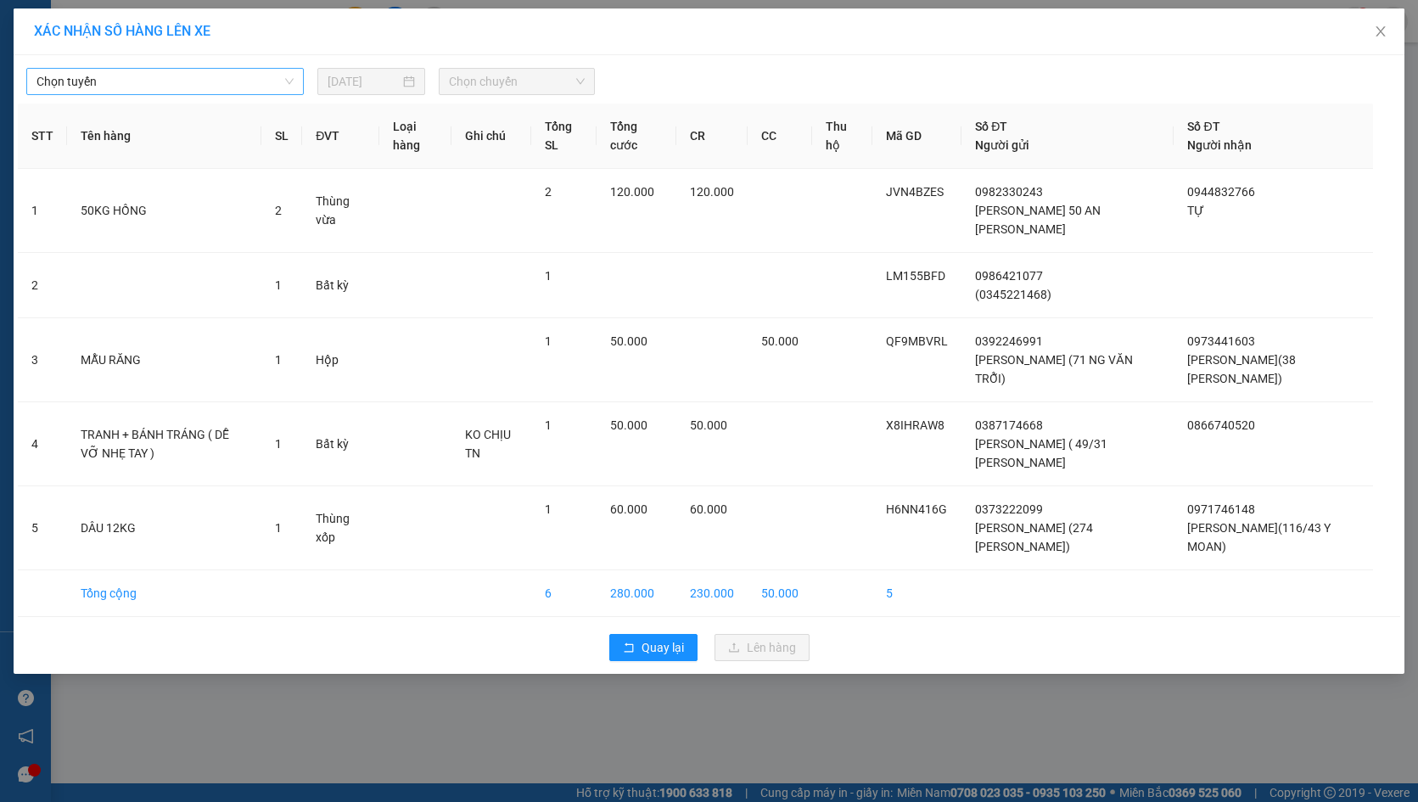
click at [182, 76] on span "Chọn tuyến" at bounding box center [164, 81] width 257 height 25
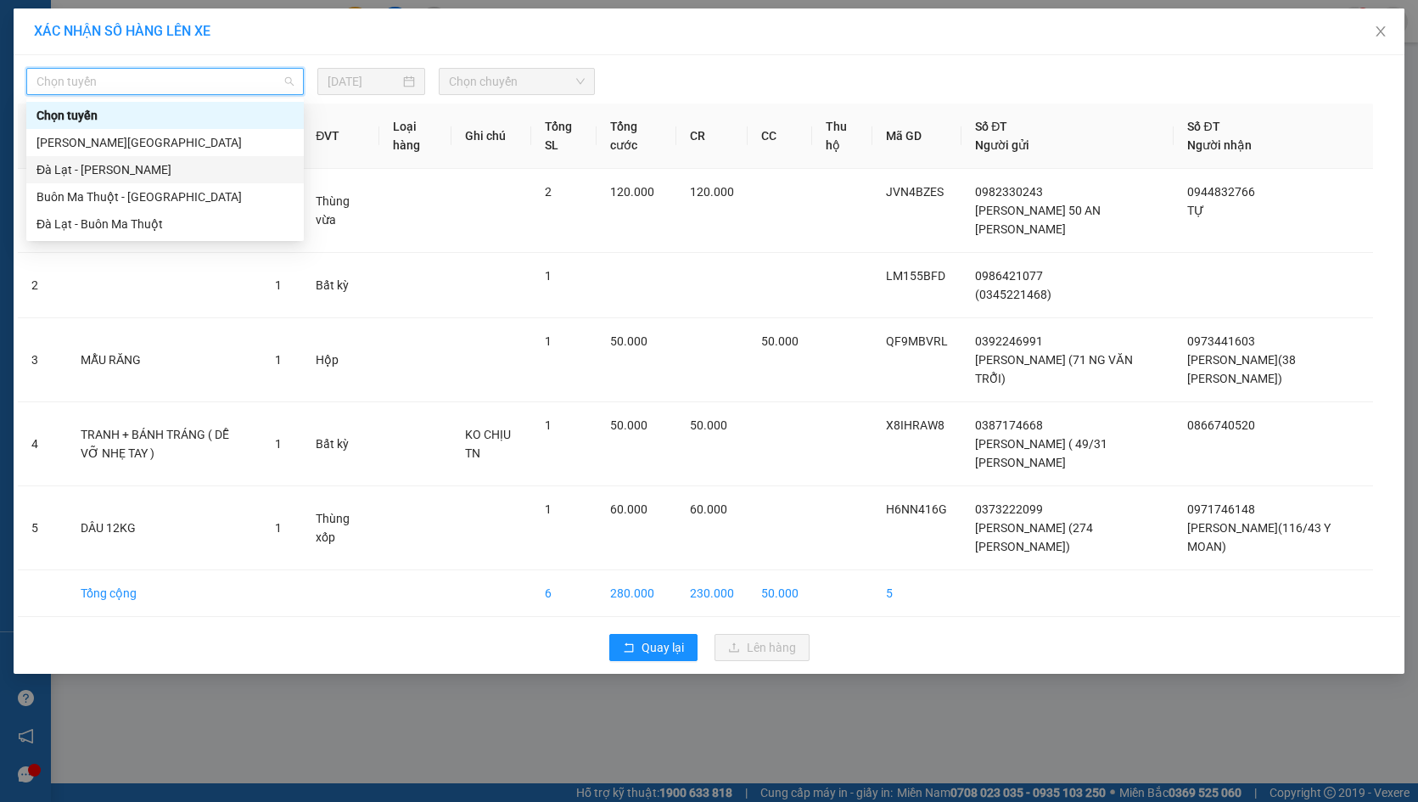
click at [178, 167] on div "Đà Lạt - [PERSON_NAME]" at bounding box center [164, 169] width 257 height 19
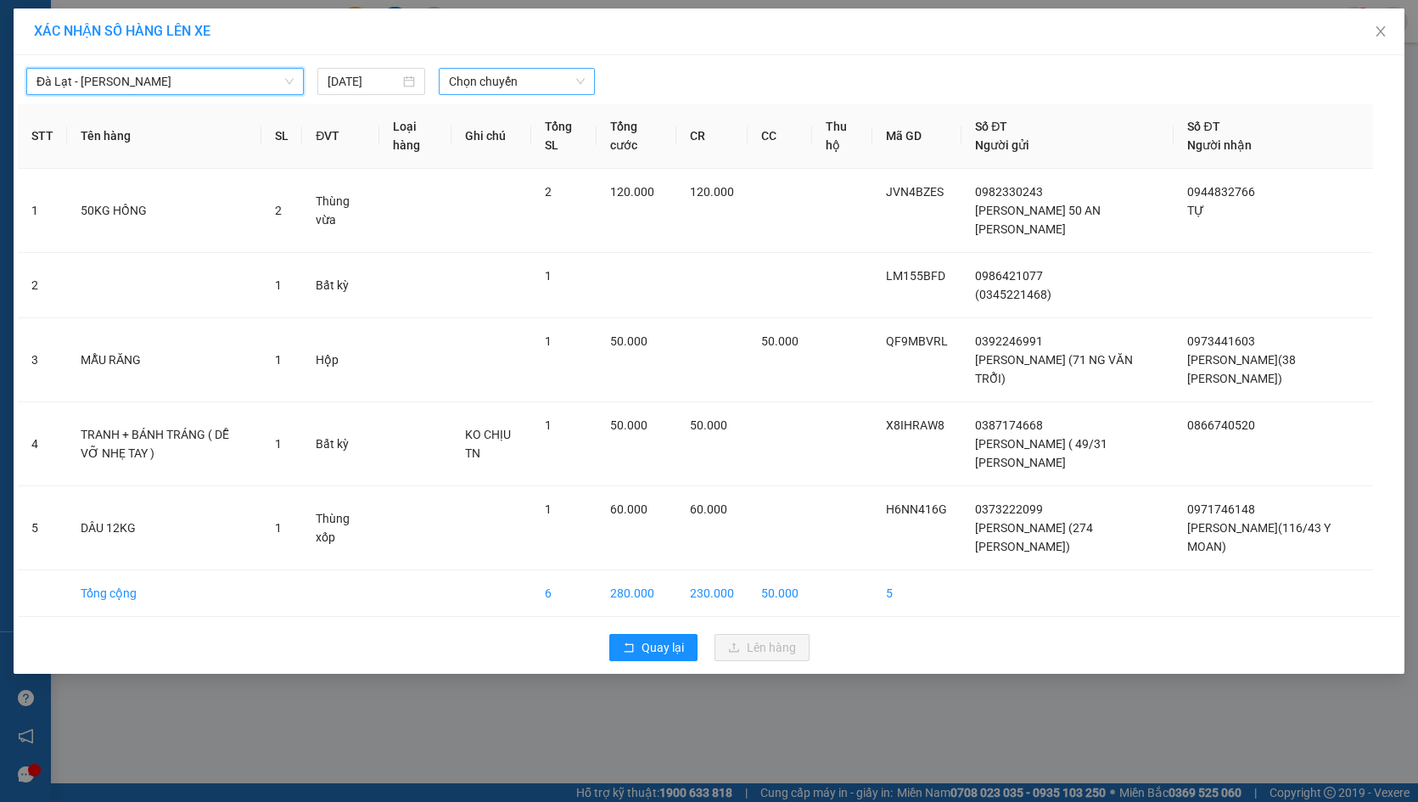
click at [535, 93] on span "Chọn chuyến" at bounding box center [517, 81] width 136 height 25
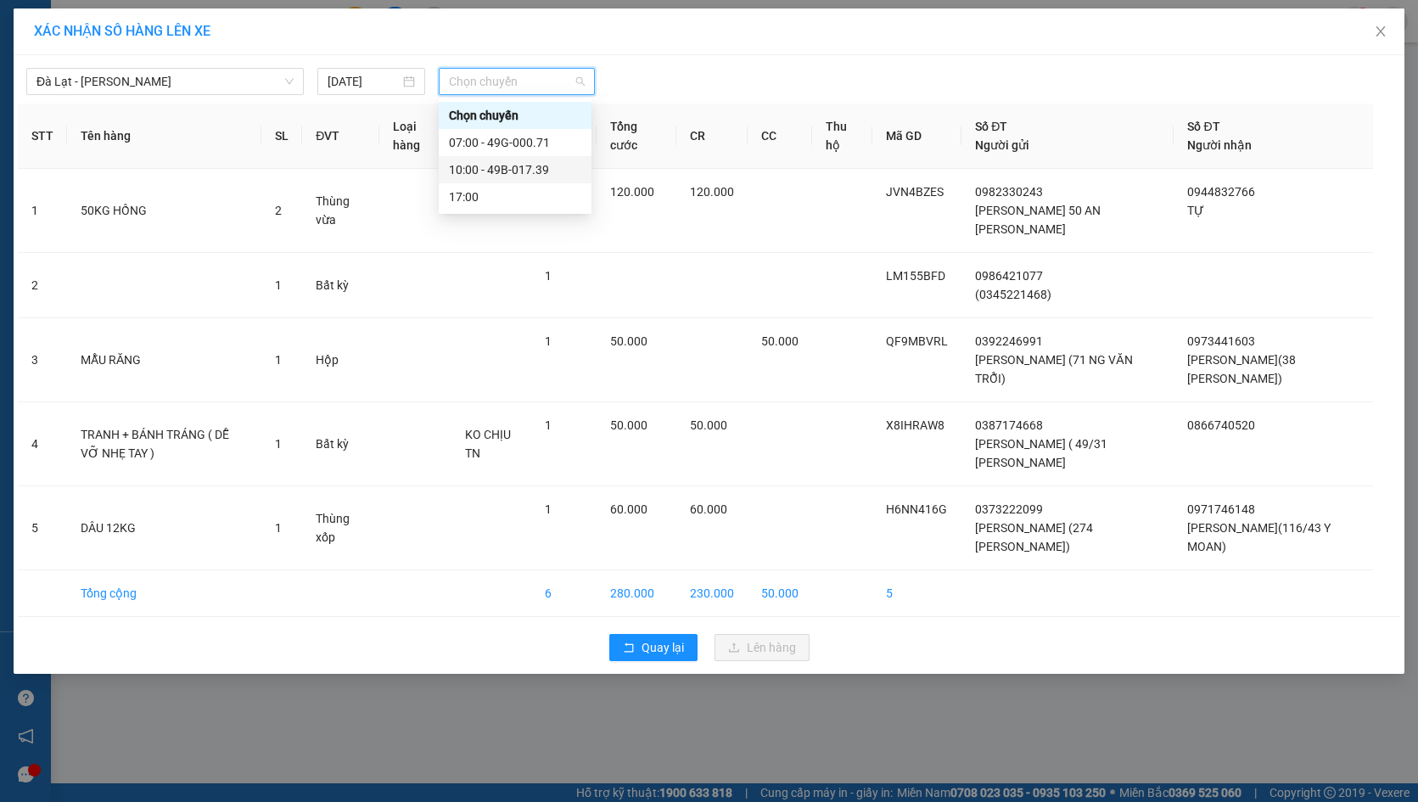
click at [521, 163] on div "10:00 - 49B-017.39" at bounding box center [515, 169] width 132 height 19
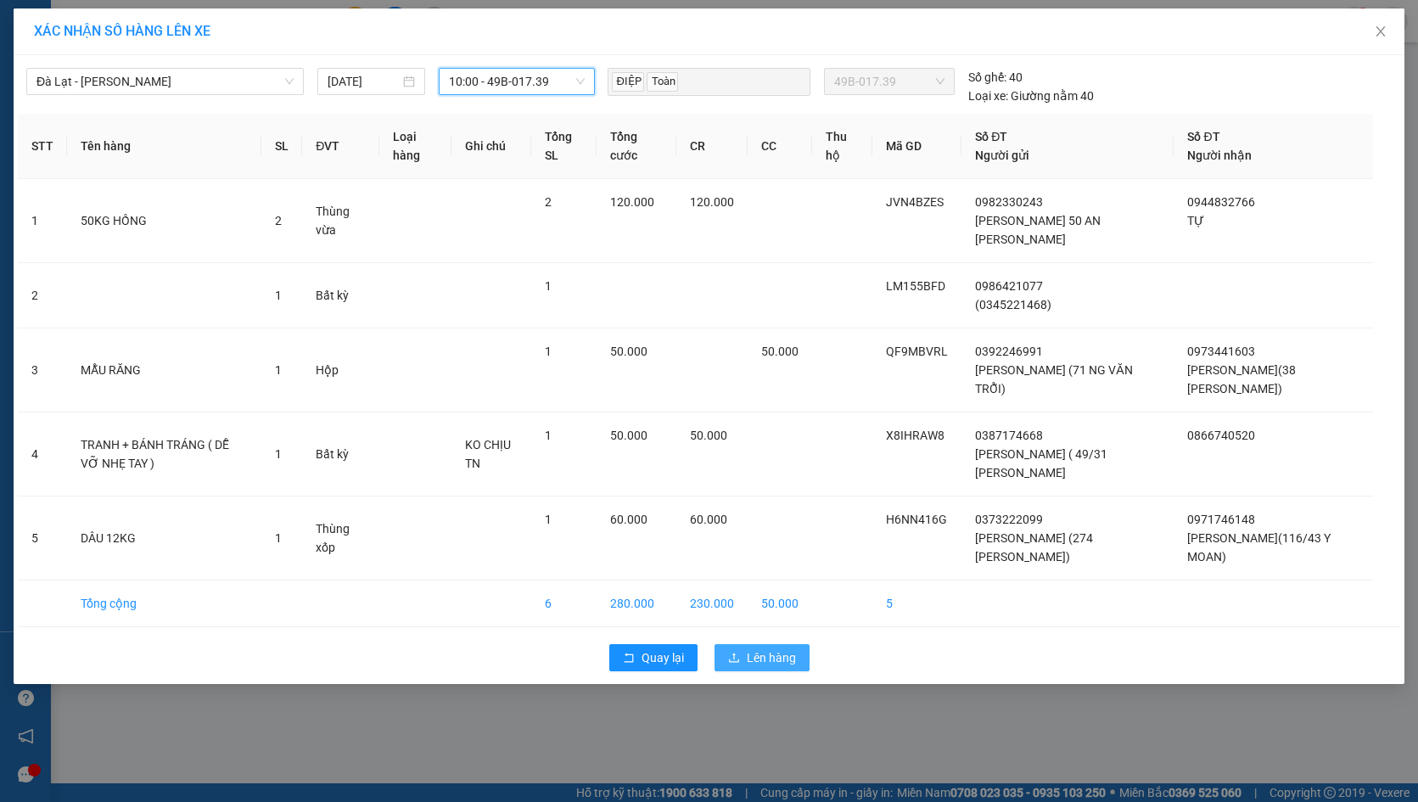
click at [783, 648] on span "Lên hàng" at bounding box center [771, 657] width 49 height 19
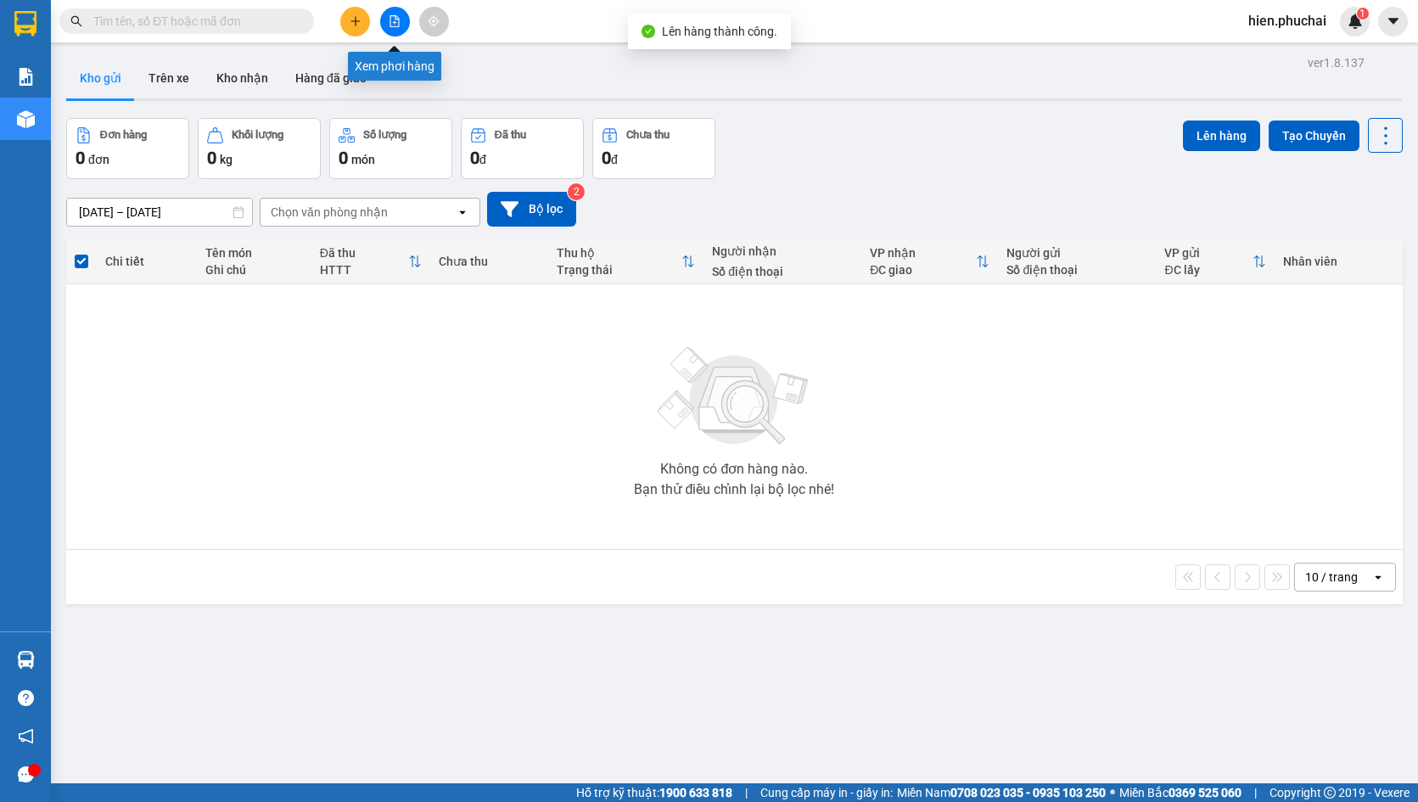
drag, startPoint x: 395, startPoint y: 18, endPoint x: 327, endPoint y: 46, distance: 73.4
click at [394, 18] on icon "file-add" at bounding box center [395, 21] width 12 height 12
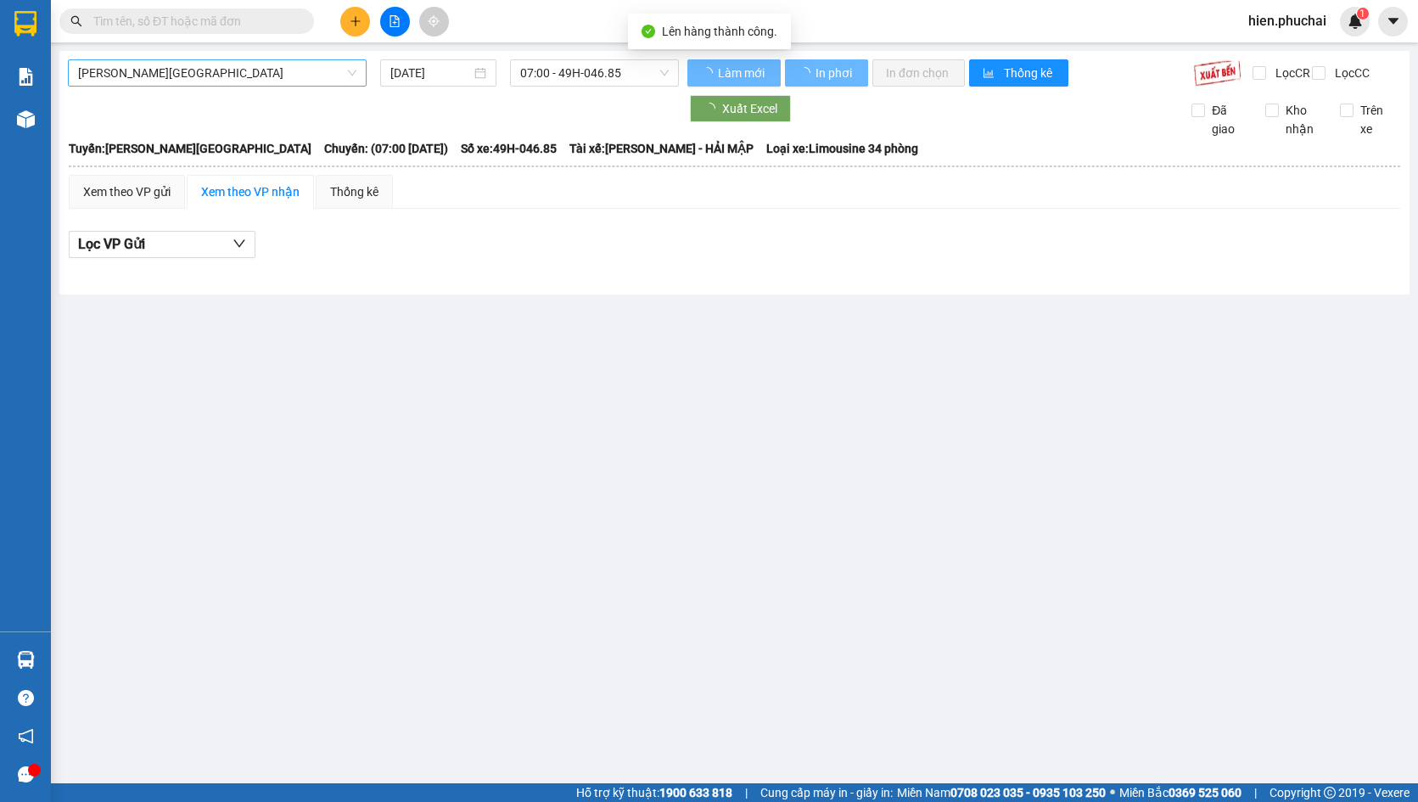
click at [226, 75] on span "[PERSON_NAME][GEOGRAPHIC_DATA]" at bounding box center [217, 72] width 278 height 25
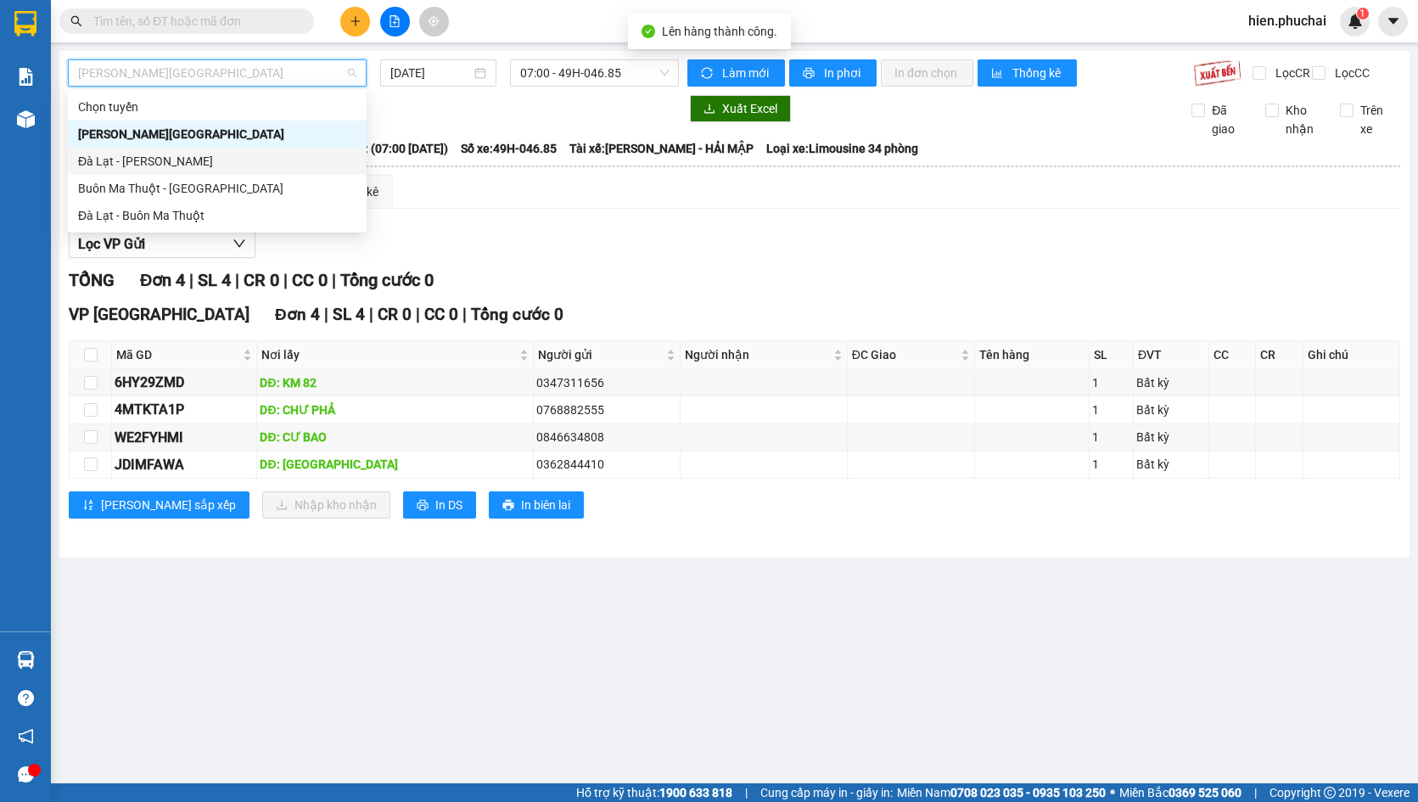
click at [196, 154] on div "Đà Lạt - [PERSON_NAME]" at bounding box center [217, 161] width 278 height 19
type input "[DATE]"
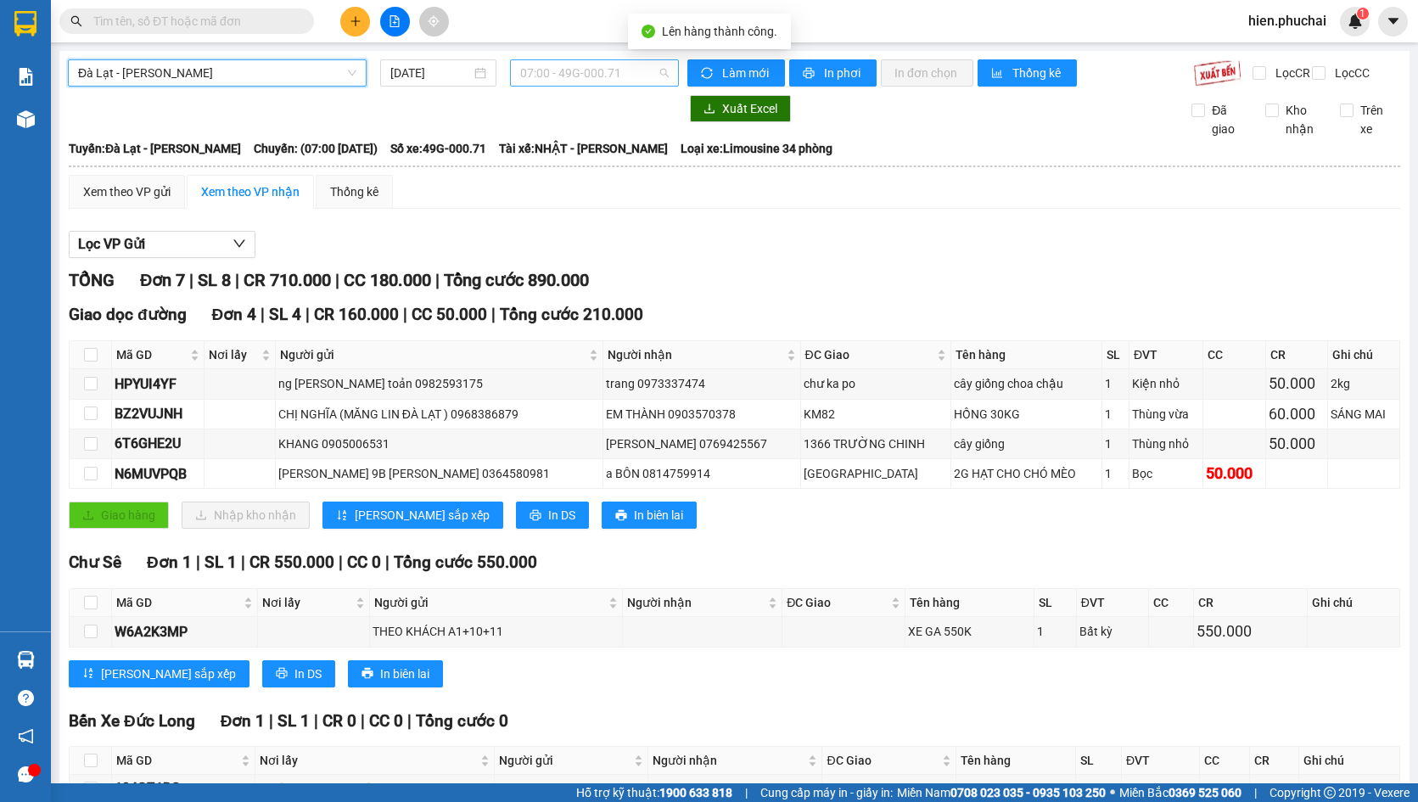
click at [550, 64] on span "07:00 - 49G-000.71" at bounding box center [594, 72] width 148 height 25
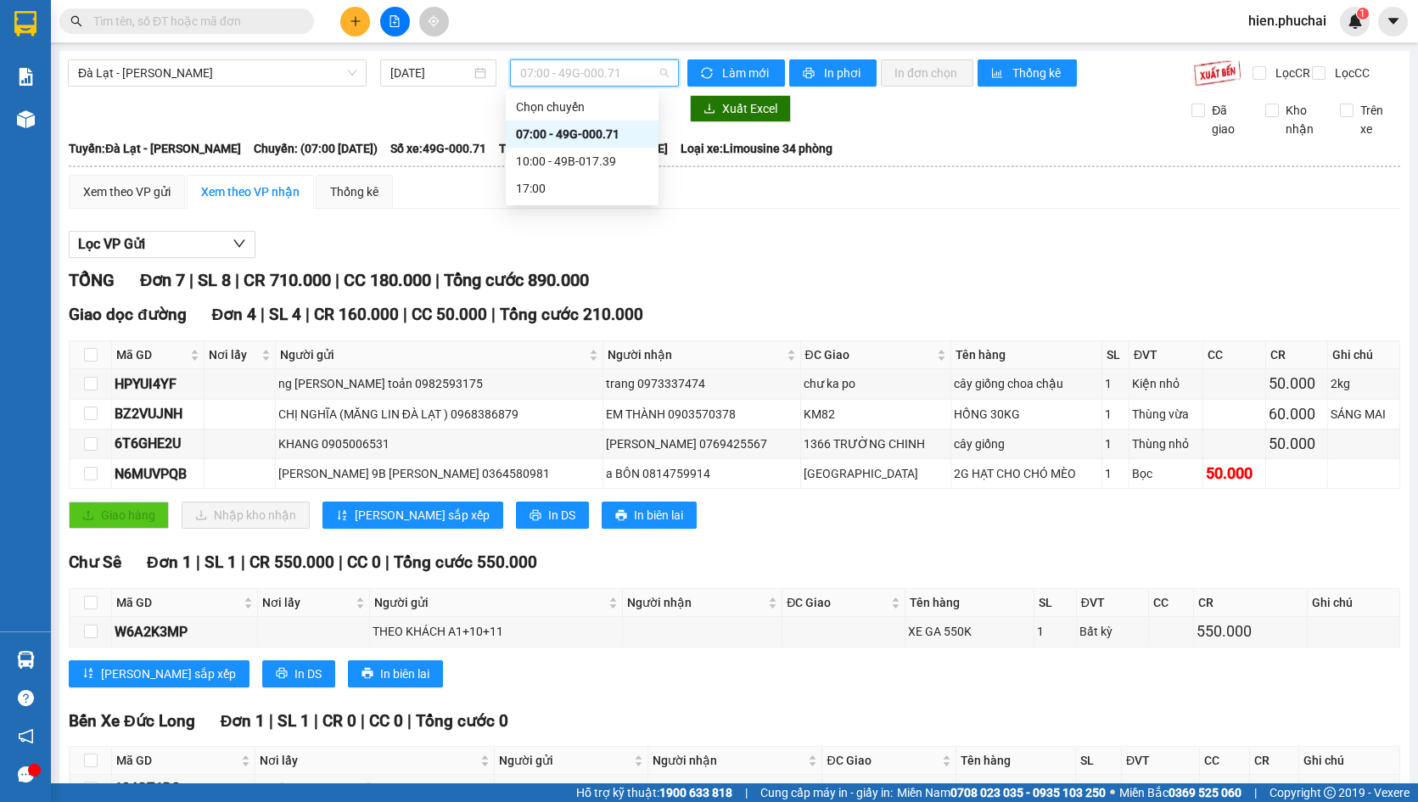
click at [550, 162] on div "10:00 - 49B-017.39" at bounding box center [582, 161] width 132 height 19
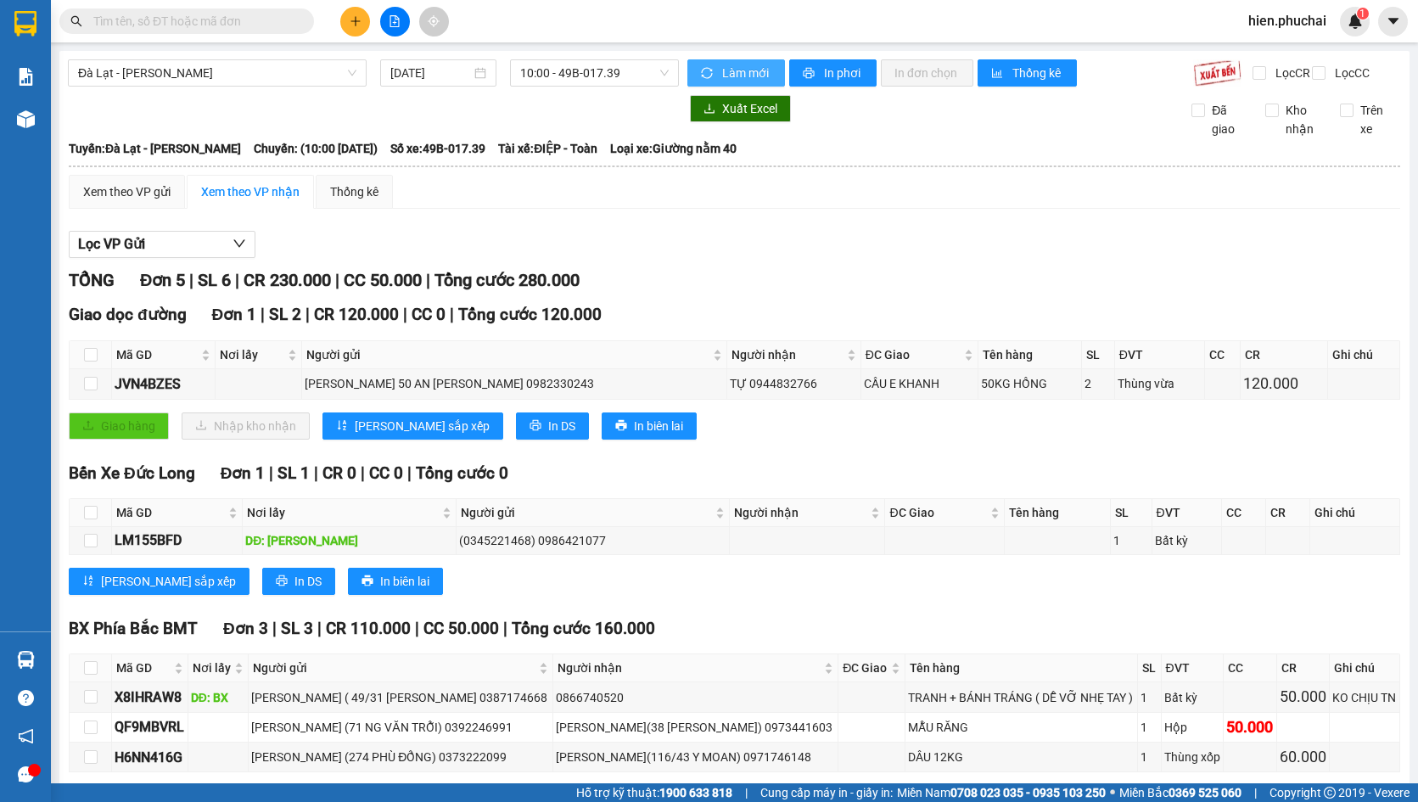
click at [736, 78] on span "Làm mới" at bounding box center [746, 73] width 49 height 19
click at [812, 76] on button "In phơi" at bounding box center [832, 72] width 87 height 27
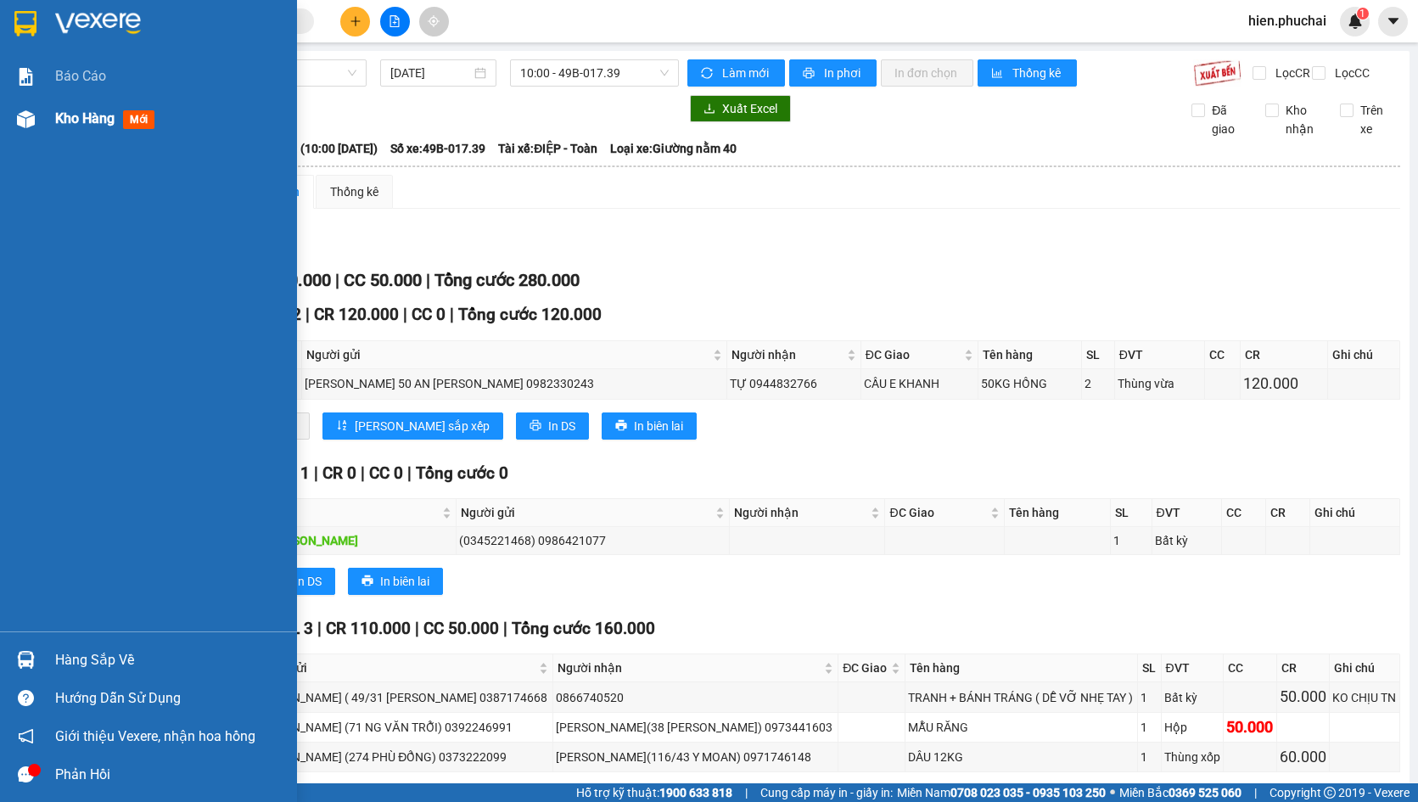
click at [14, 122] on div at bounding box center [26, 119] width 30 height 30
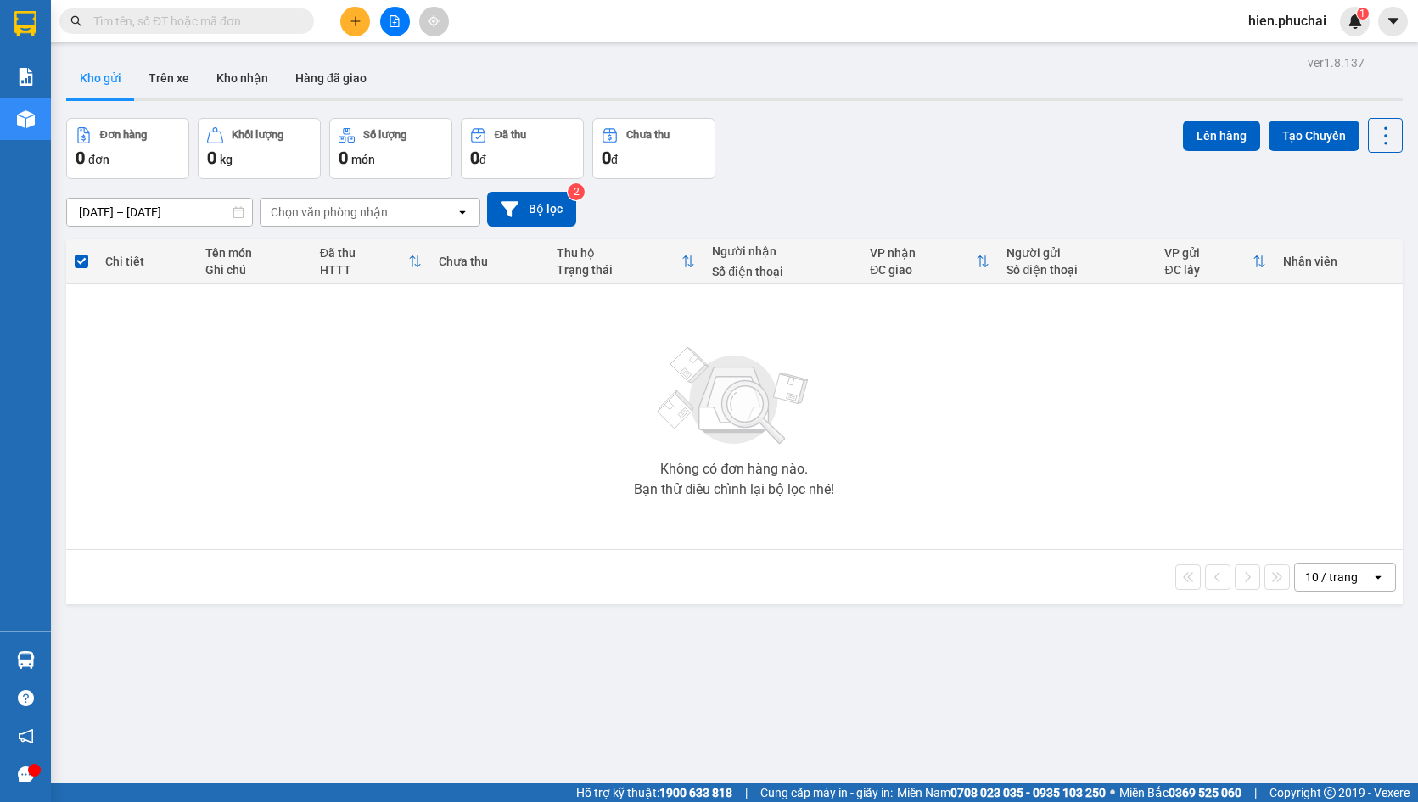
click at [401, 30] on button at bounding box center [395, 22] width 30 height 30
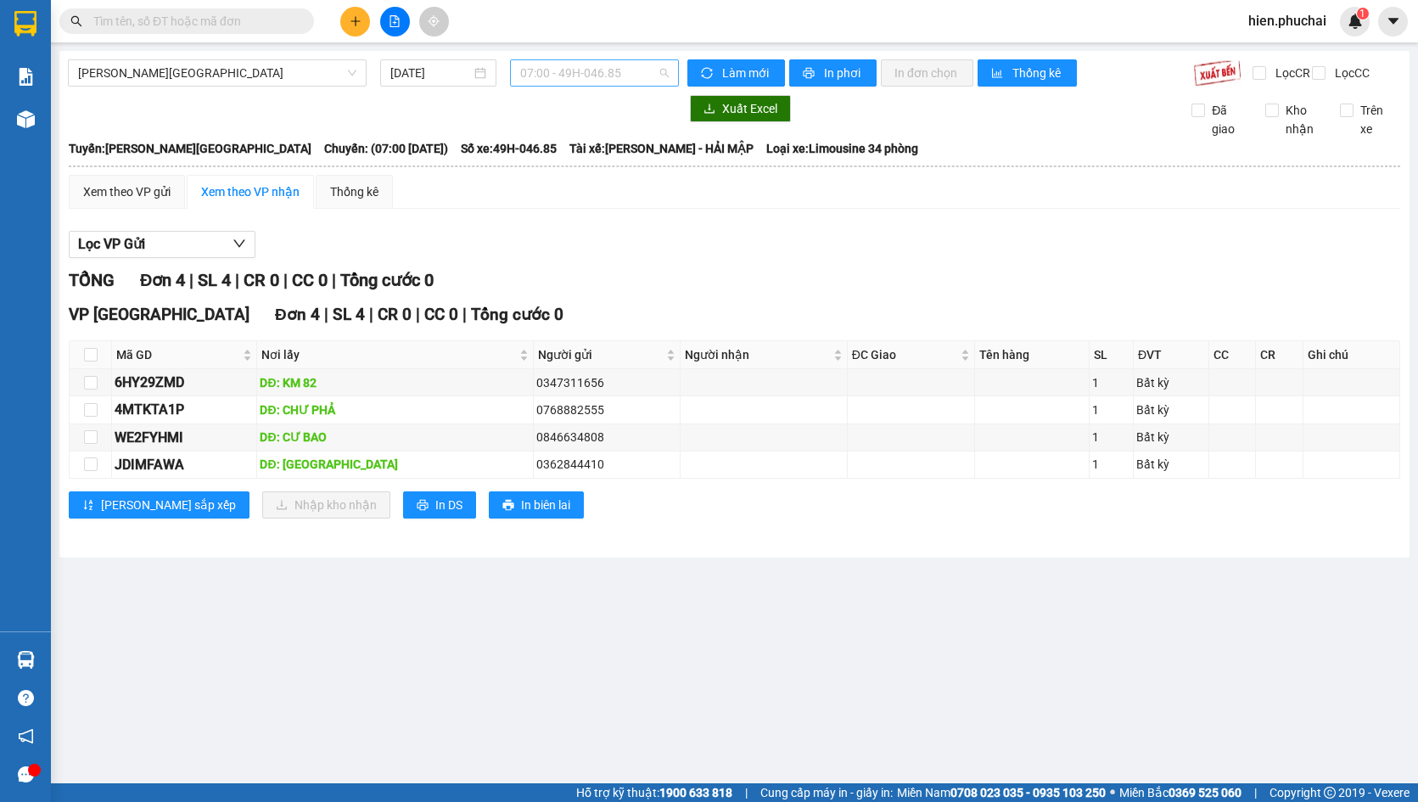
click at [530, 70] on span "07:00 - 49H-046.85" at bounding box center [594, 72] width 148 height 25
click at [457, 81] on input "15/09/2025" at bounding box center [430, 73] width 81 height 19
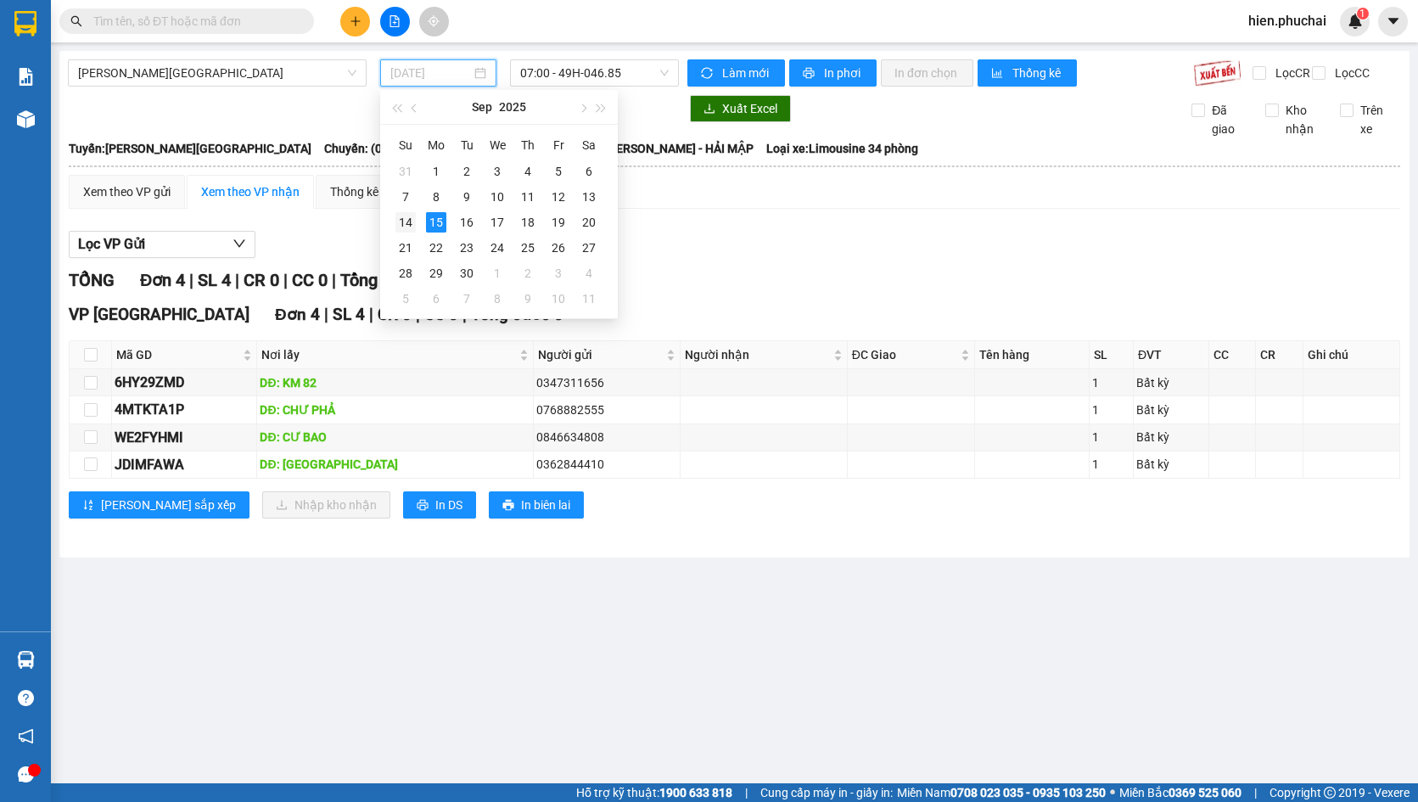
click at [401, 220] on div "14" at bounding box center [405, 222] width 20 height 20
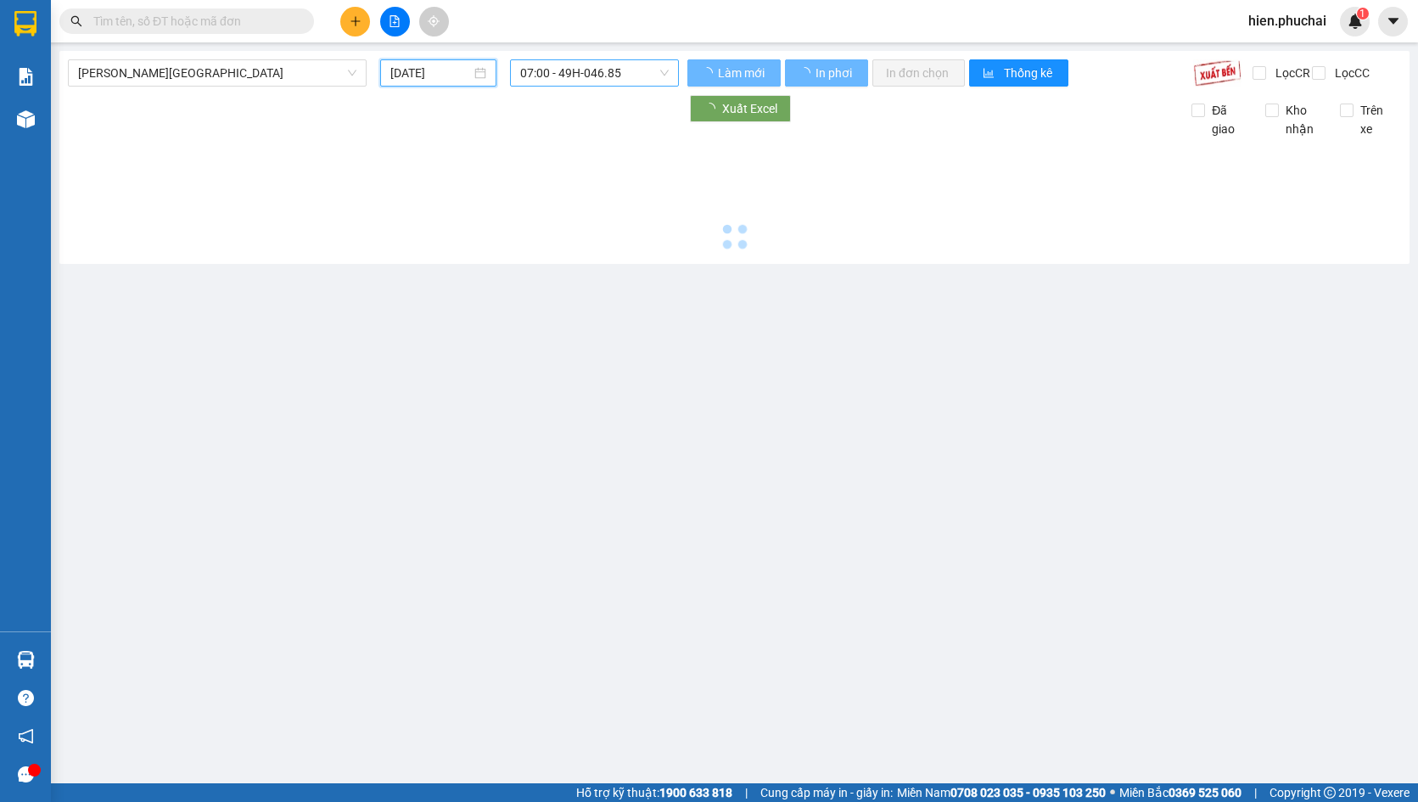
type input "14/09/2025"
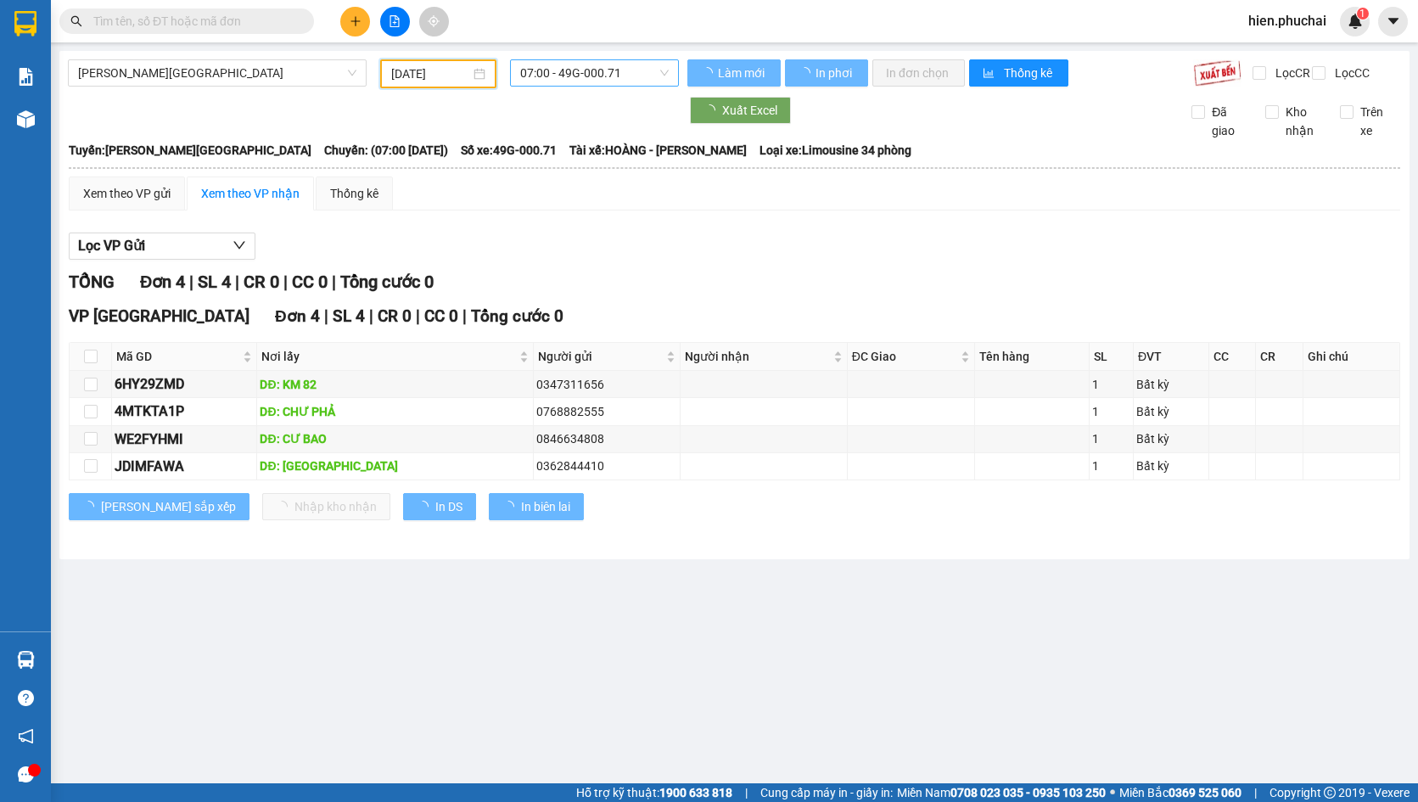
click at [557, 70] on span "07:00 - 49G-000.71" at bounding box center [594, 72] width 148 height 25
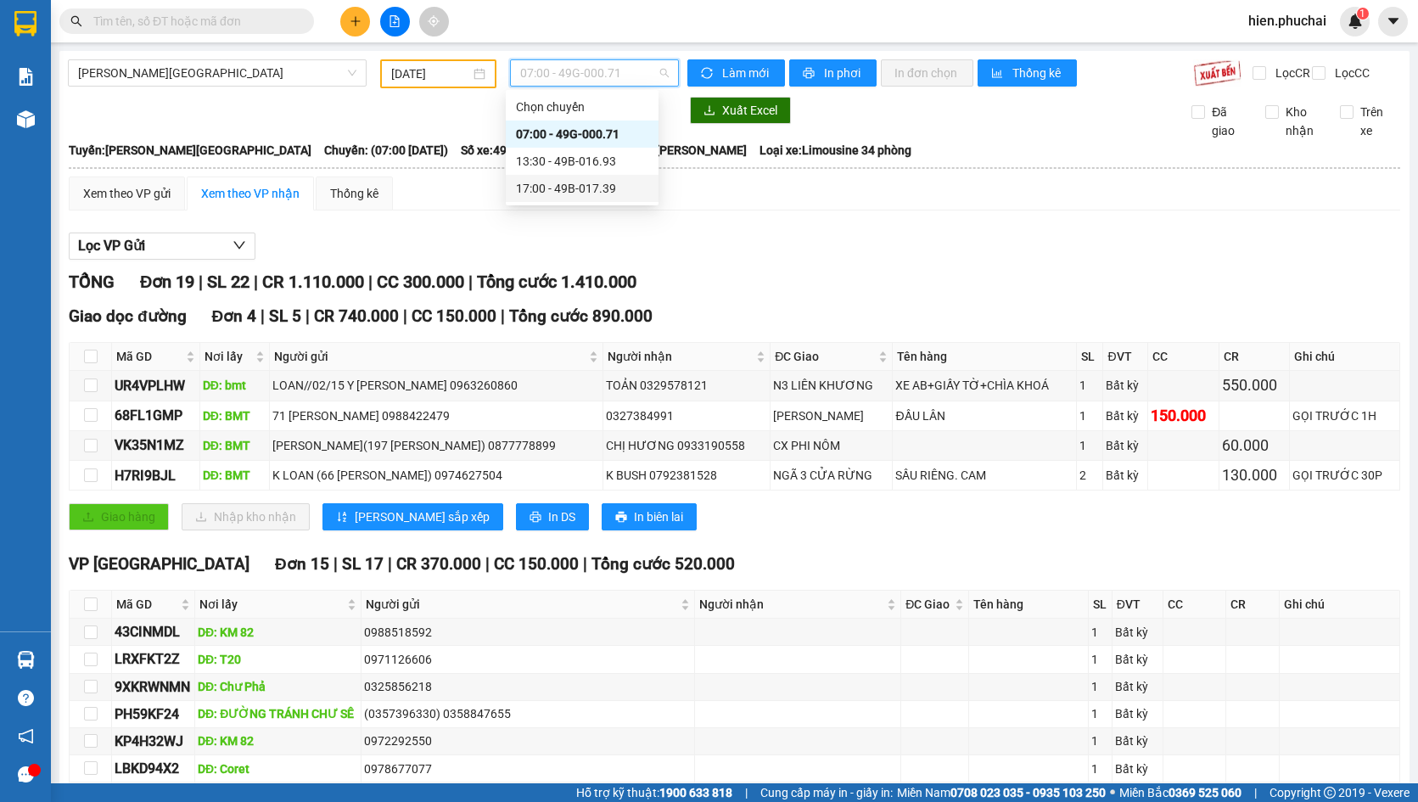
click at [536, 194] on div "17:00 - 49B-017.39" at bounding box center [582, 188] width 132 height 19
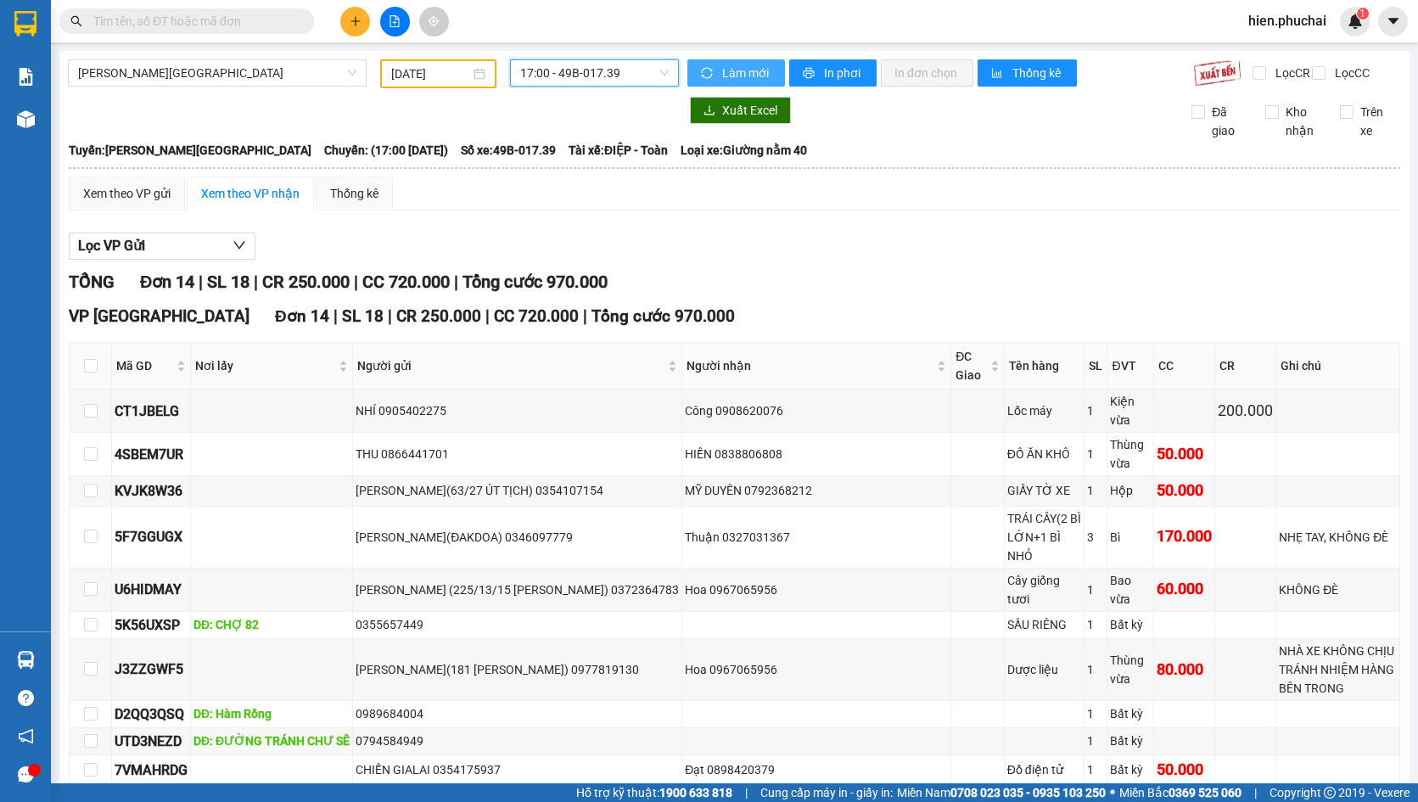
click at [722, 67] on span "Làm mới" at bounding box center [746, 73] width 49 height 19
click at [829, 70] on span "In phơi" at bounding box center [843, 73] width 39 height 19
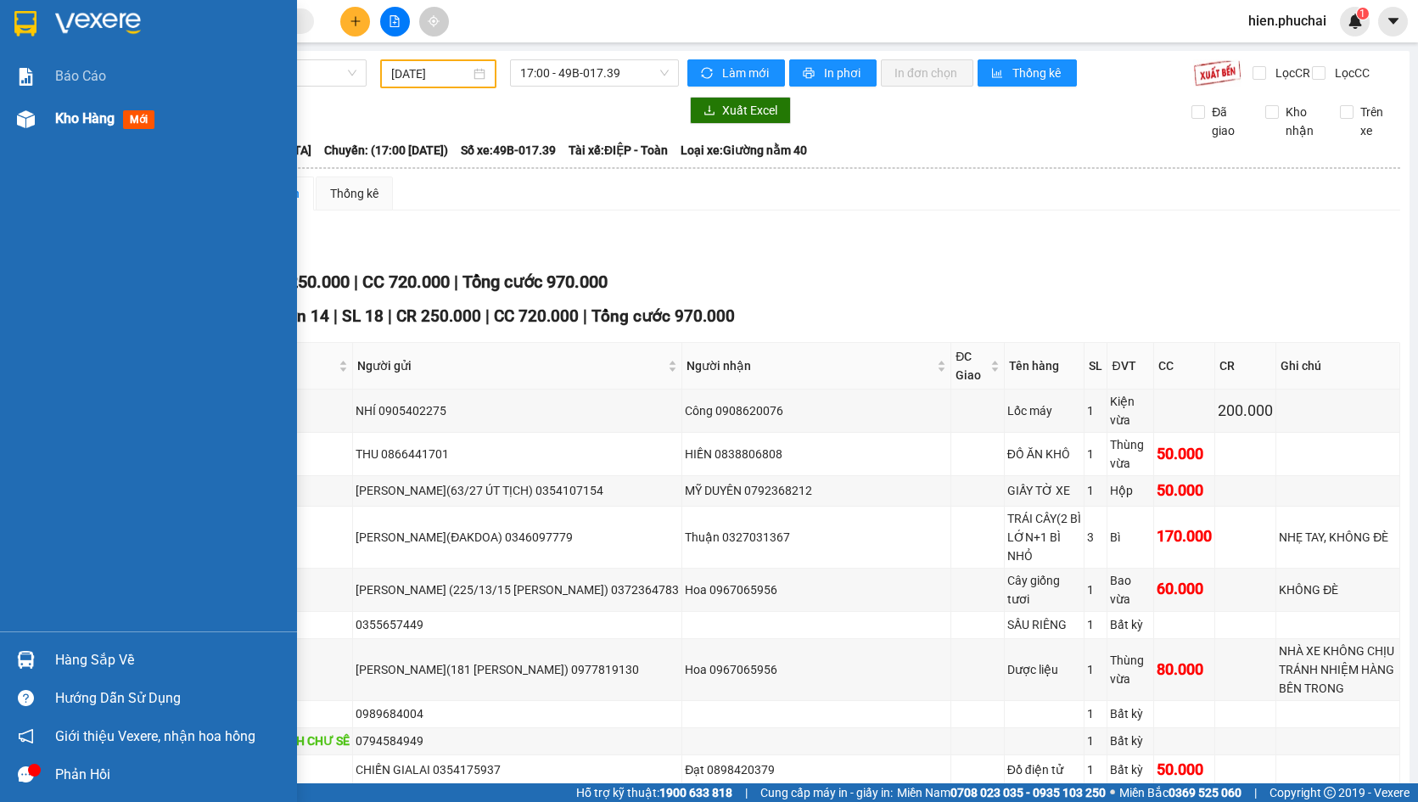
click at [22, 120] on img at bounding box center [26, 119] width 18 height 18
